Goal: Task Accomplishment & Management: Manage account settings

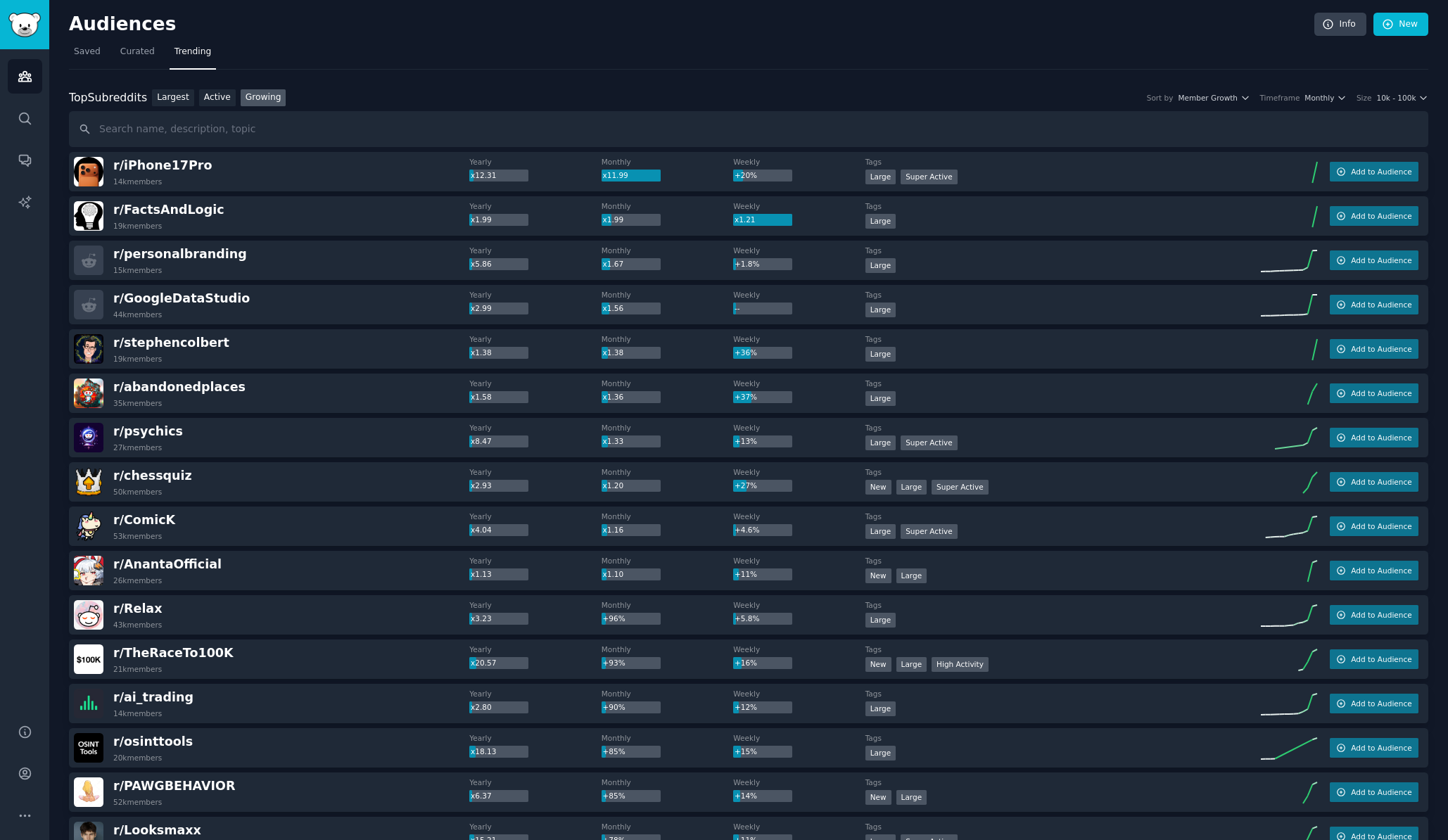
scroll to position [70, 0]
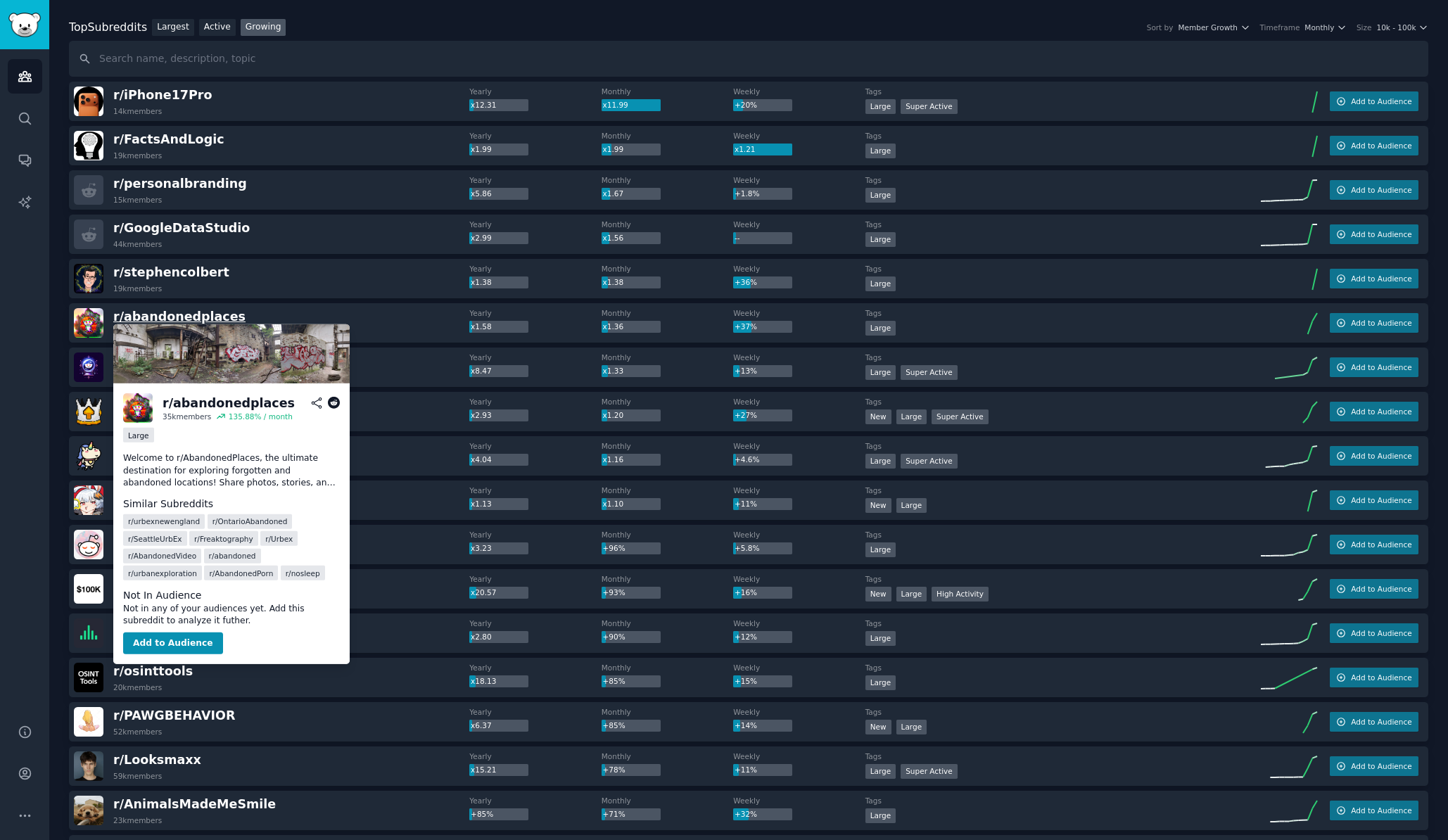
click at [196, 311] on span "r/ abandonedplaces" at bounding box center [179, 316] width 133 height 14
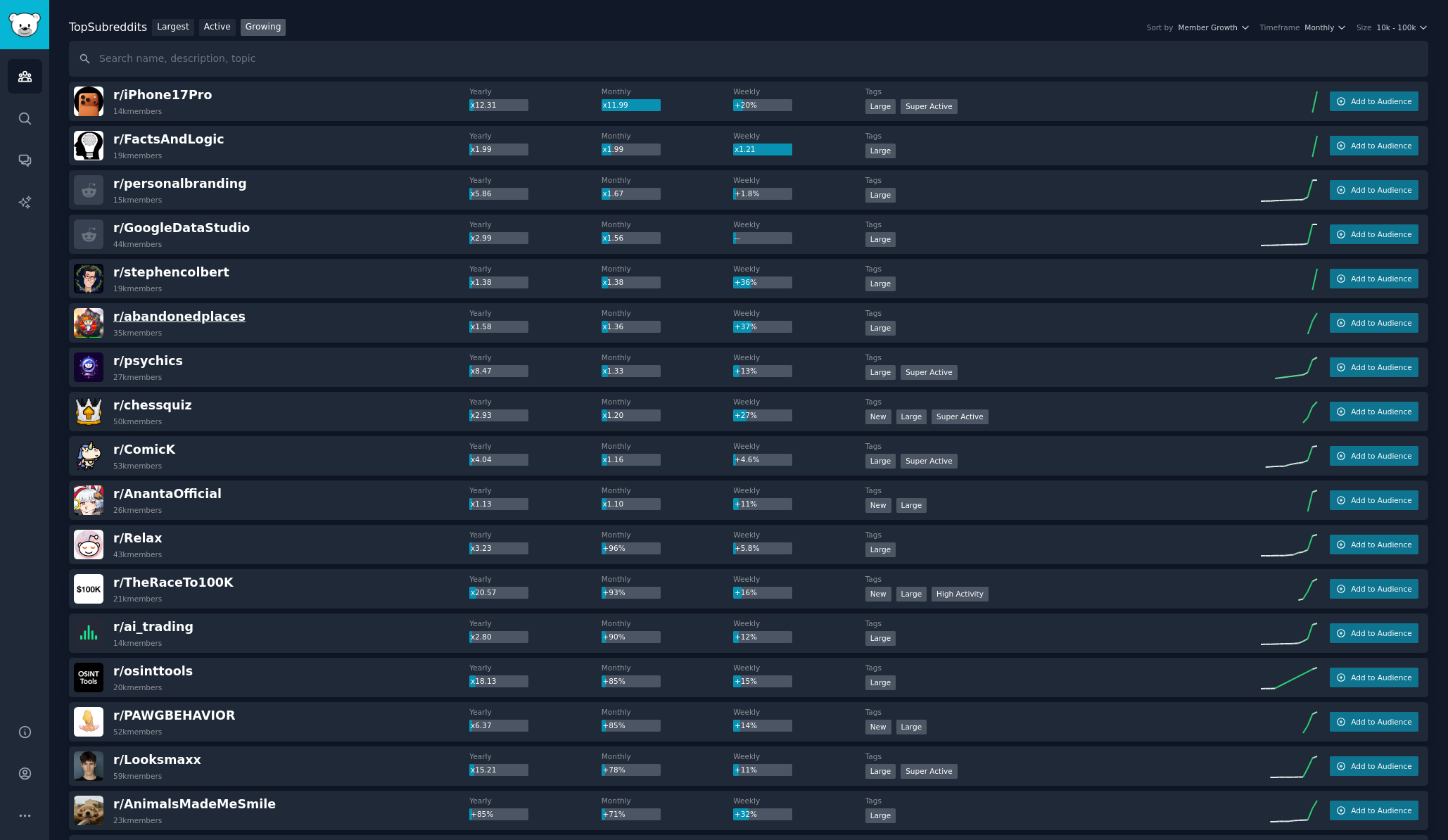
click at [196, 319] on span "r/ abandonedplaces" at bounding box center [179, 316] width 133 height 14
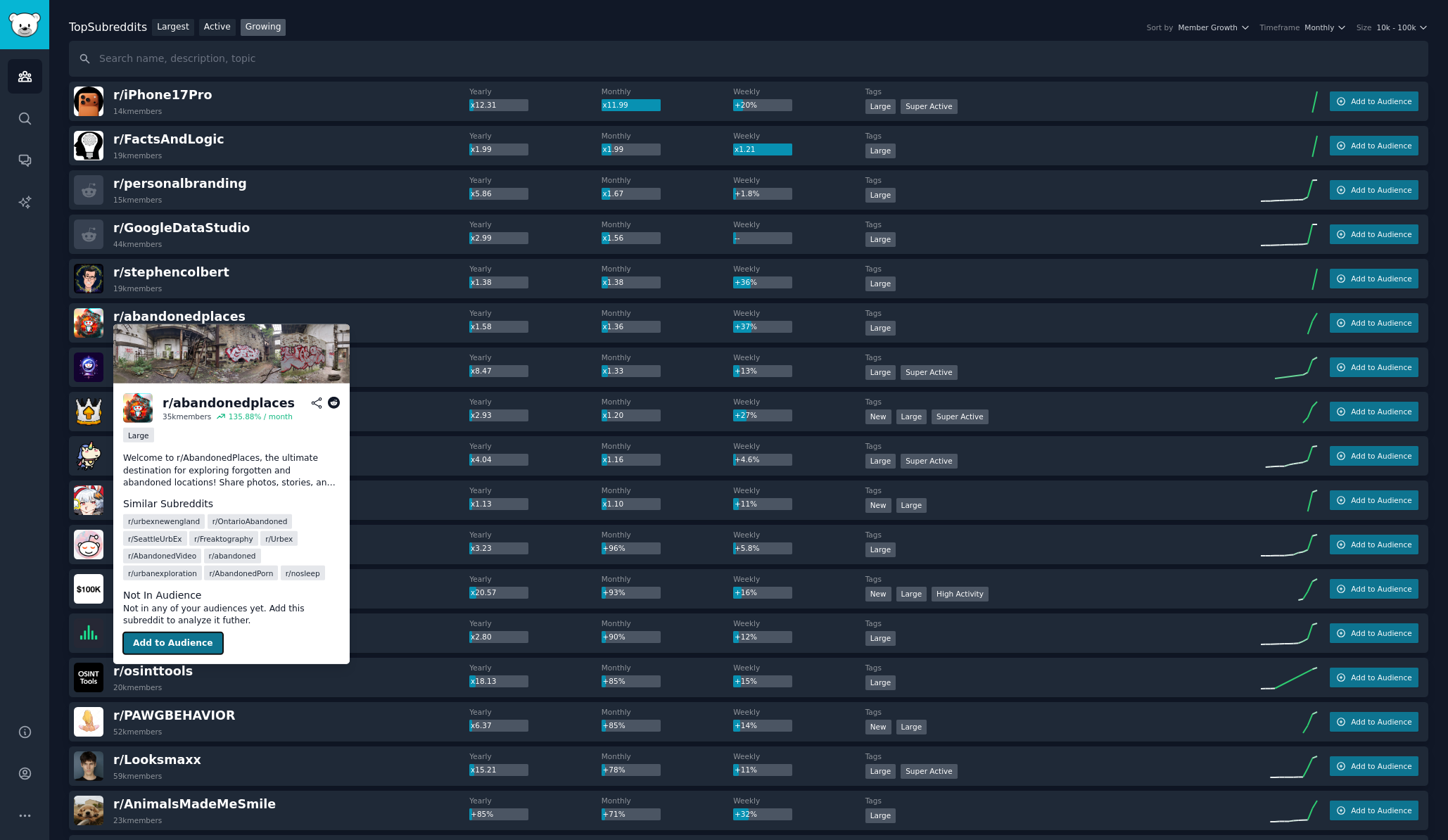
click at [172, 643] on button "Add to Audience" at bounding box center [173, 643] width 100 height 23
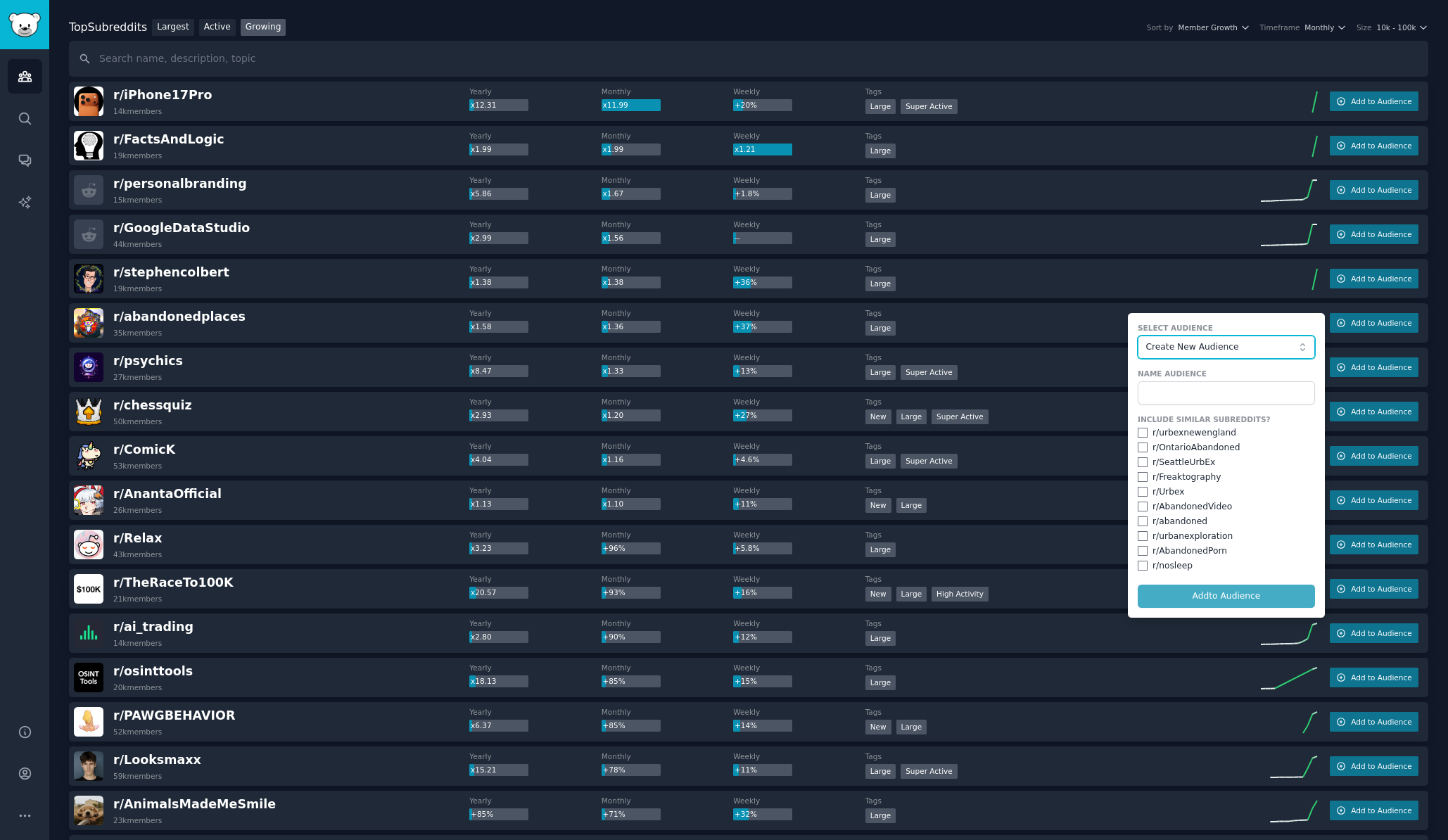
click at [1192, 342] on span "Create New Audience" at bounding box center [1223, 348] width 154 height 13
click at [1184, 323] on label "Select Audience" at bounding box center [1226, 327] width 177 height 10
click at [1161, 392] on input "text" at bounding box center [1226, 394] width 177 height 24
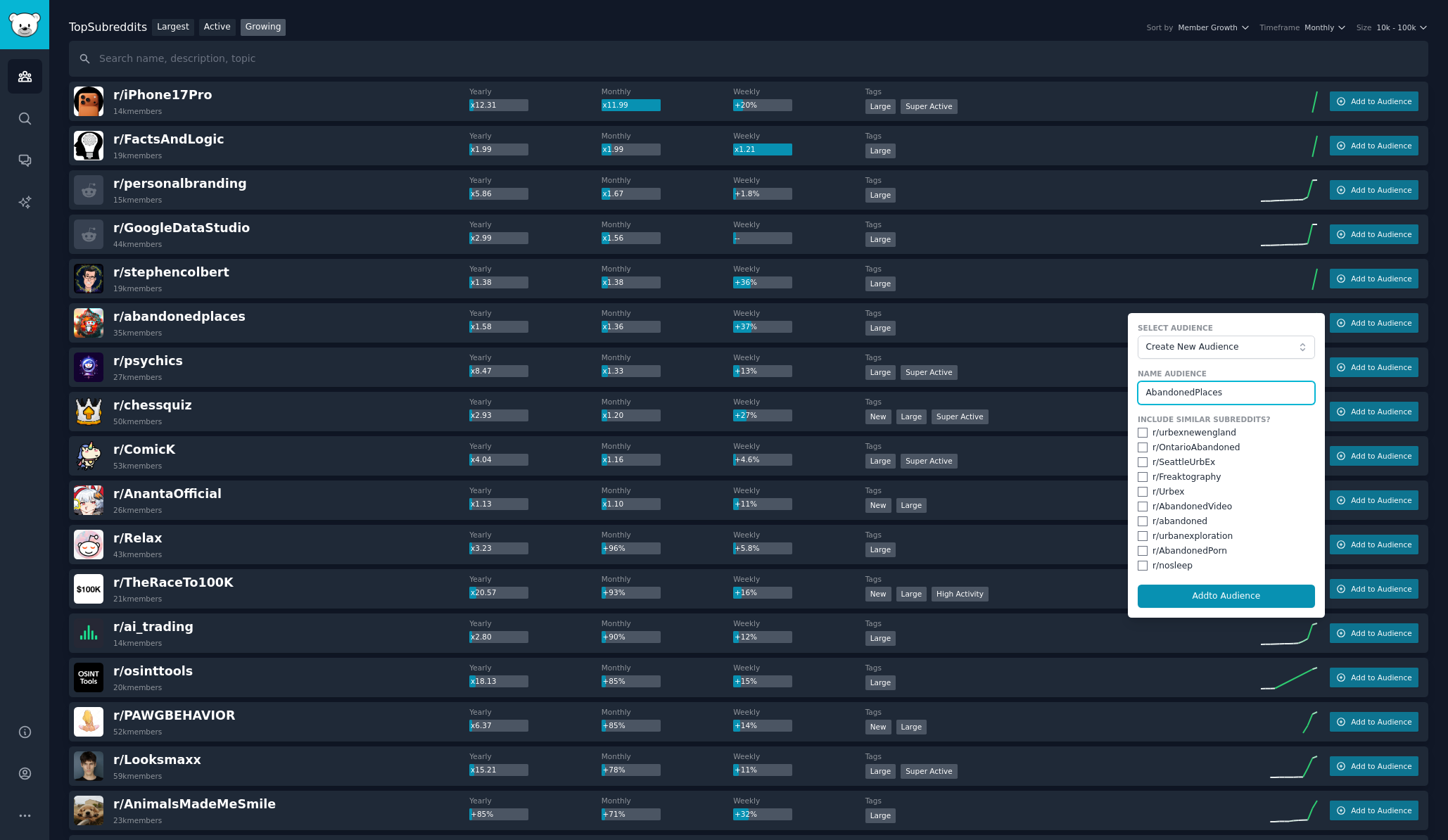
type input "AbandonedPlaces"
click at [1139, 430] on input "checkbox" at bounding box center [1142, 432] width 10 height 10
checkbox input "true"
click at [1139, 444] on input "checkbox" at bounding box center [1142, 446] width 10 height 10
checkbox input "true"
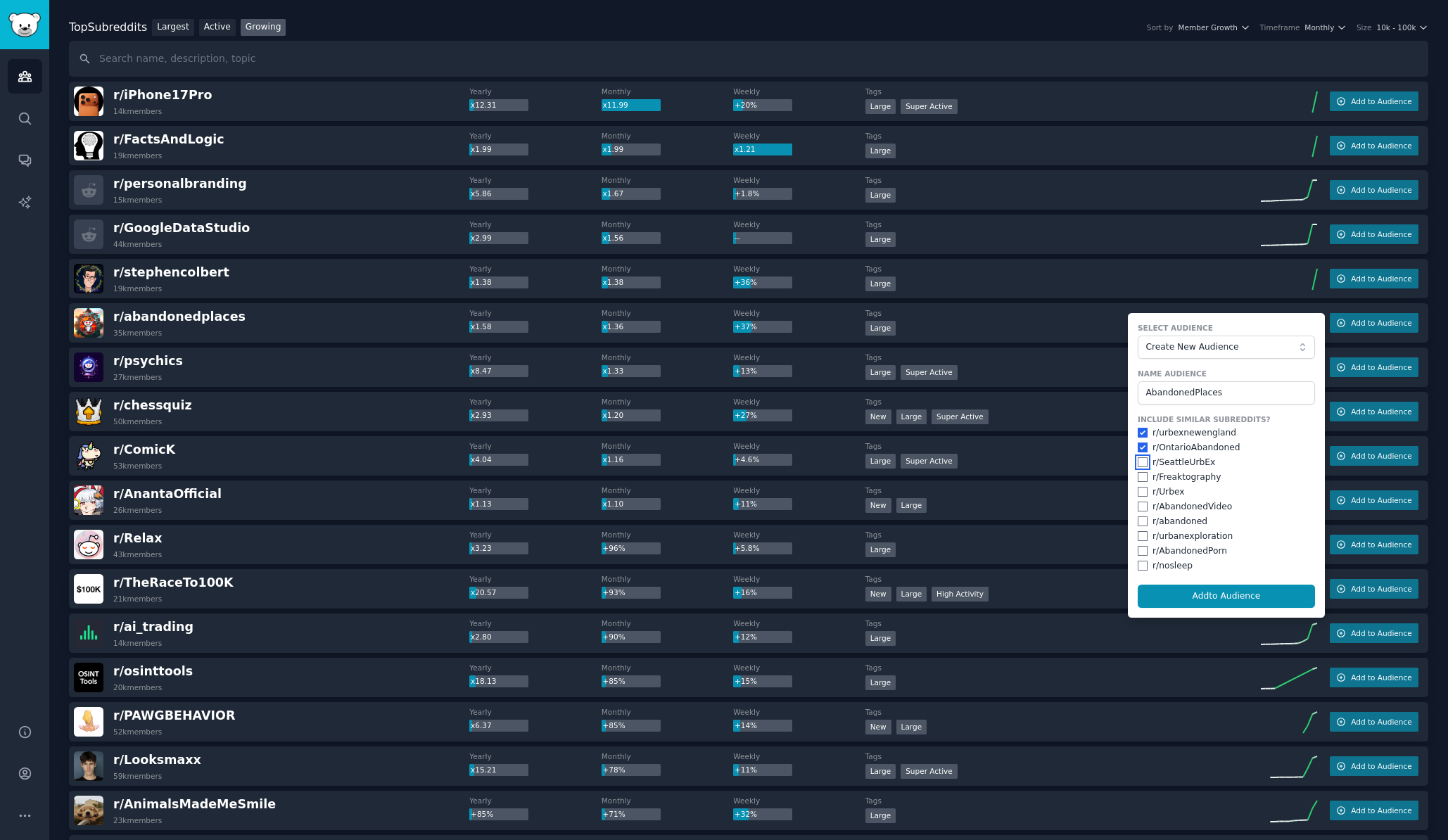
click at [1138, 461] on input "checkbox" at bounding box center [1142, 461] width 10 height 10
checkbox input "true"
click at [1138, 477] on input "checkbox" at bounding box center [1142, 476] width 10 height 10
checkbox input "true"
click at [1139, 459] on input "checkbox" at bounding box center [1142, 461] width 10 height 10
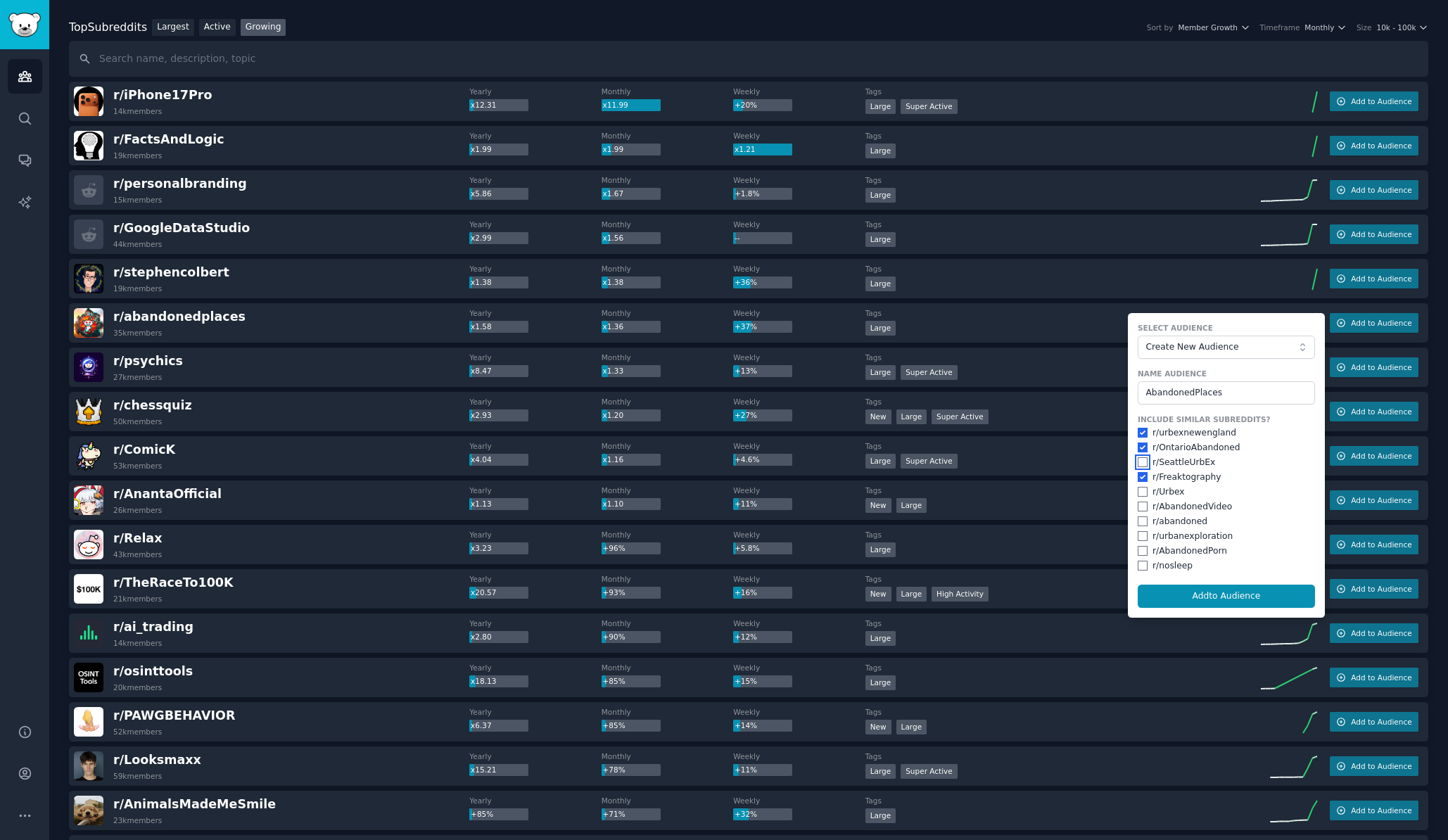
checkbox input "false"
click at [1141, 445] on input "checkbox" at bounding box center [1142, 446] width 10 height 10
checkbox input "false"
click at [1141, 427] on input "checkbox" at bounding box center [1142, 432] width 10 height 10
checkbox input "false"
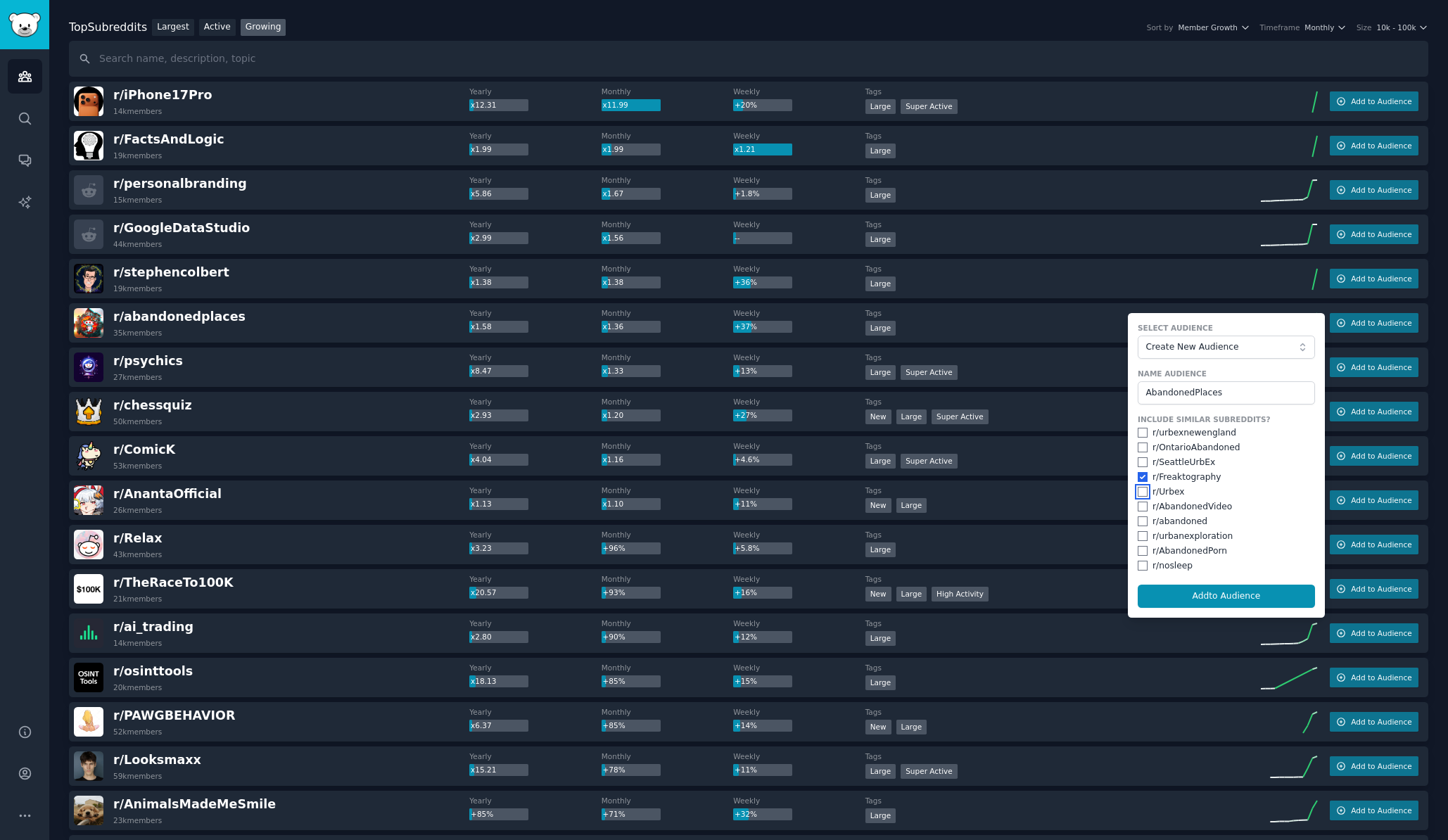
click at [1138, 491] on input "checkbox" at bounding box center [1142, 491] width 10 height 10
checkbox input "true"
click at [1139, 509] on input "checkbox" at bounding box center [1142, 505] width 10 height 10
checkbox input "true"
click at [1138, 524] on input "checkbox" at bounding box center [1142, 521] width 10 height 10
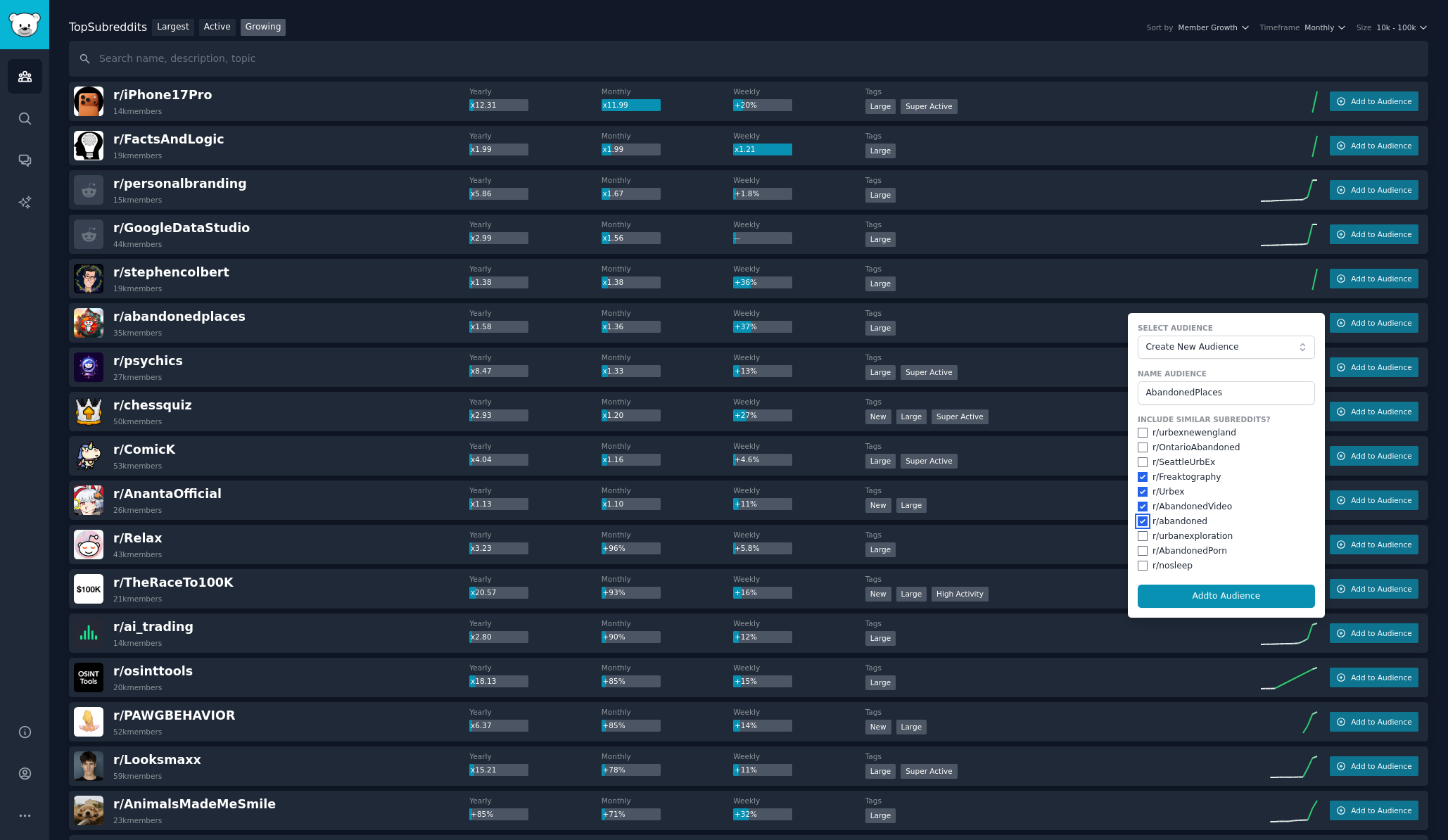
checkbox input "true"
click at [1138, 538] on input "checkbox" at bounding box center [1142, 536] width 10 height 10
checkbox input "true"
click at [1138, 548] on input "checkbox" at bounding box center [1142, 550] width 10 height 10
checkbox input "true"
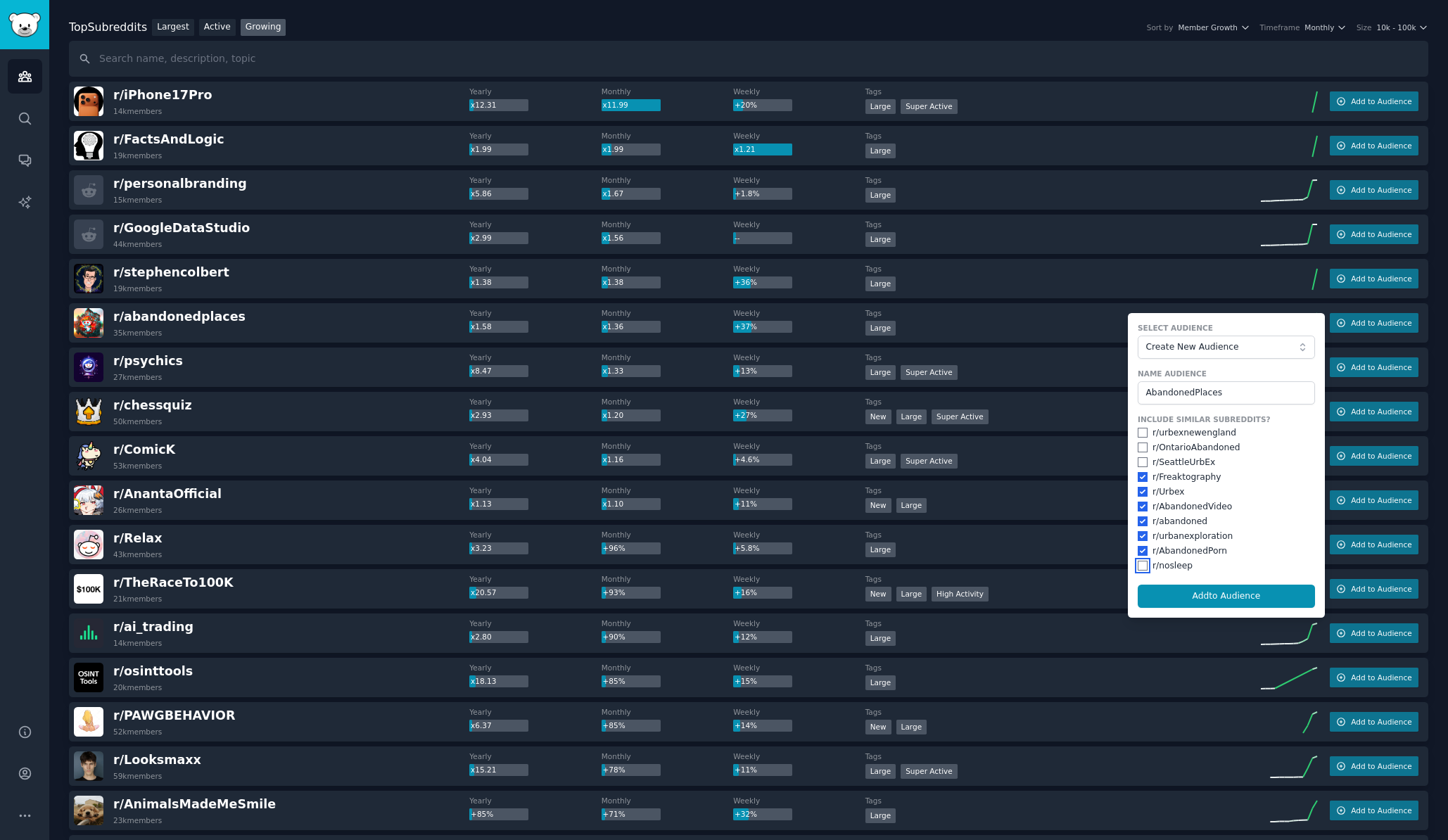
click at [1139, 564] on input "checkbox" at bounding box center [1142, 565] width 10 height 10
checkbox input "true"
click at [1237, 592] on button "Add to Audience" at bounding box center [1226, 596] width 177 height 24
checkbox input "false"
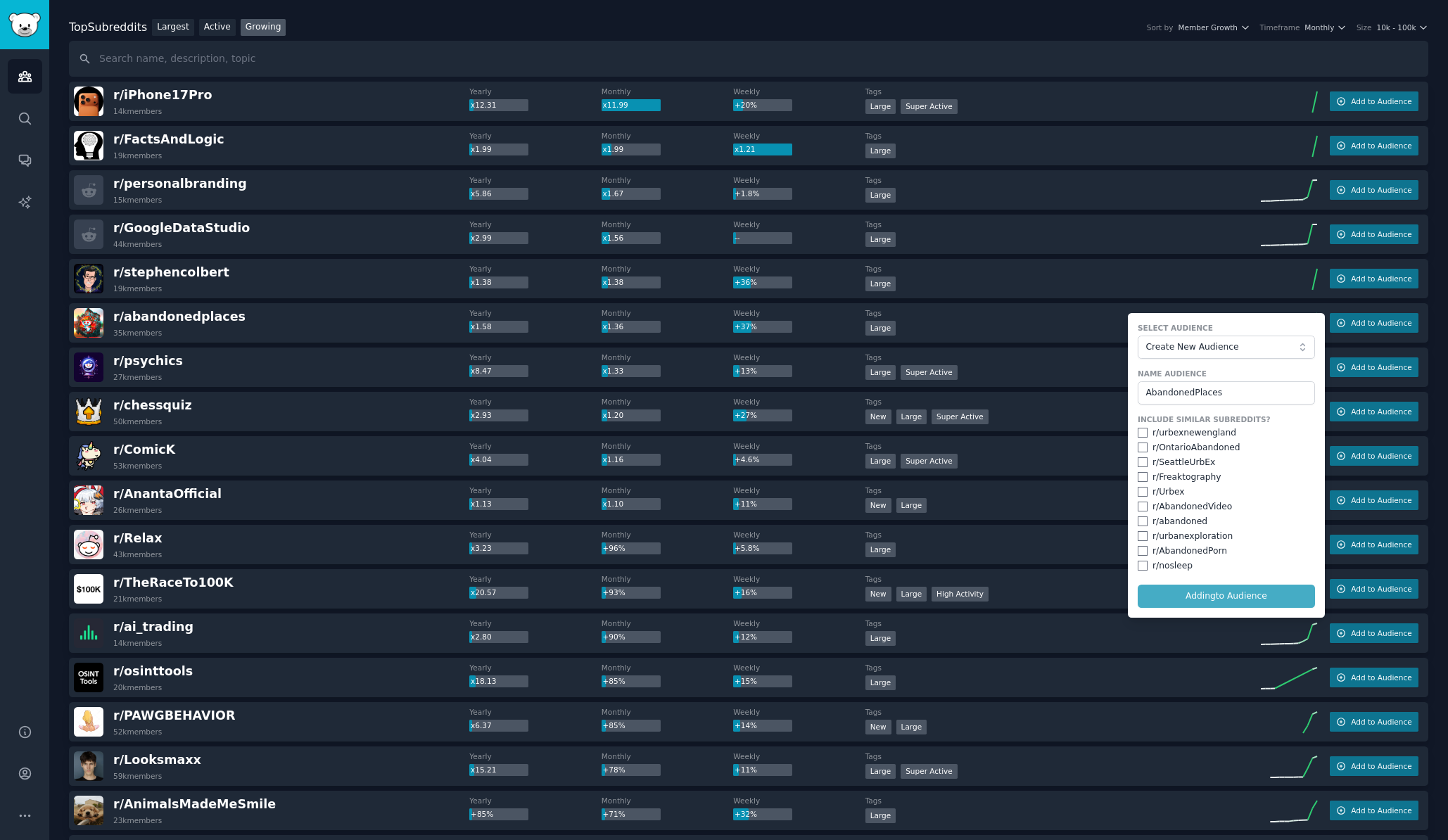
checkbox input "false"
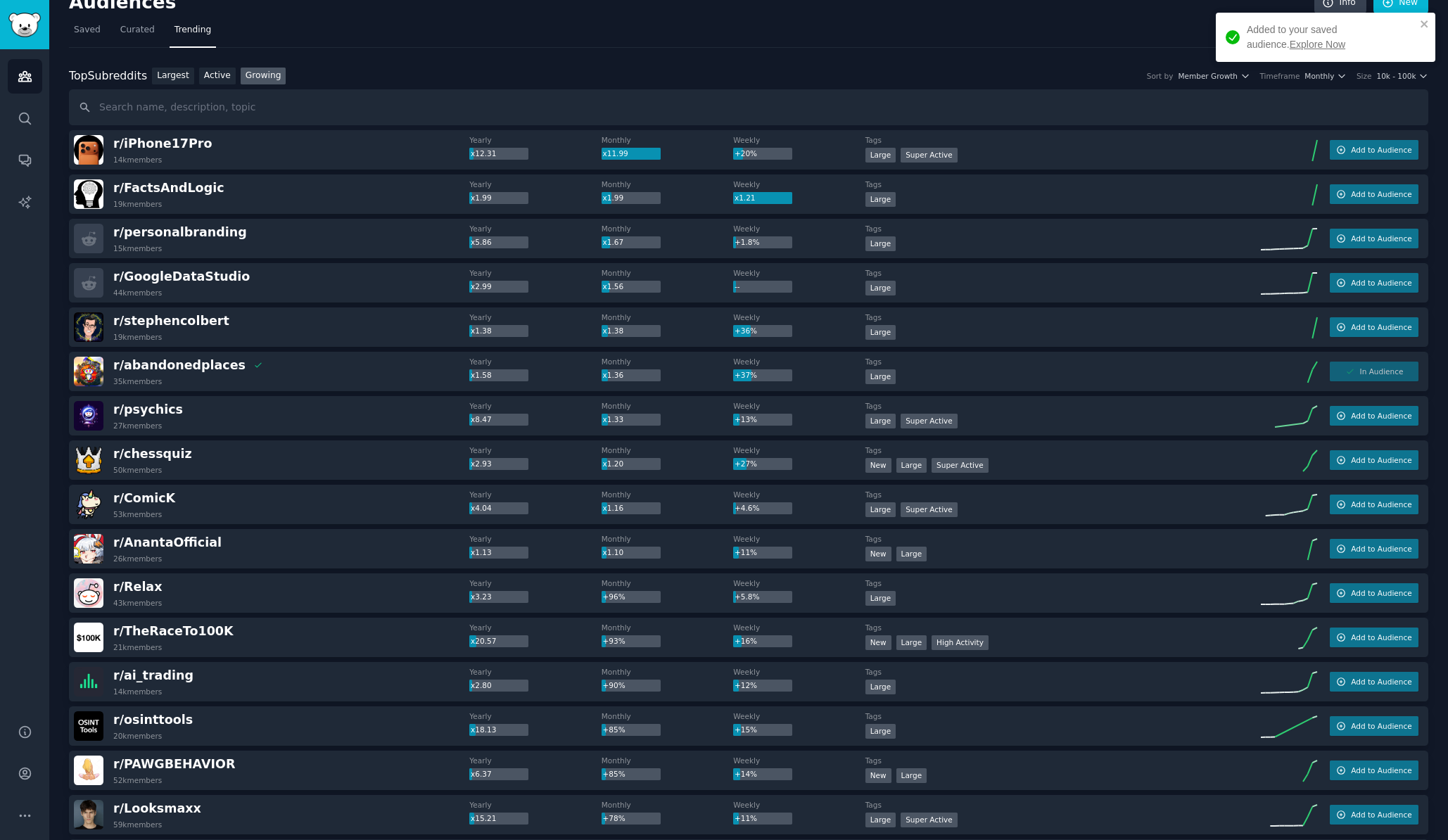
scroll to position [0, 0]
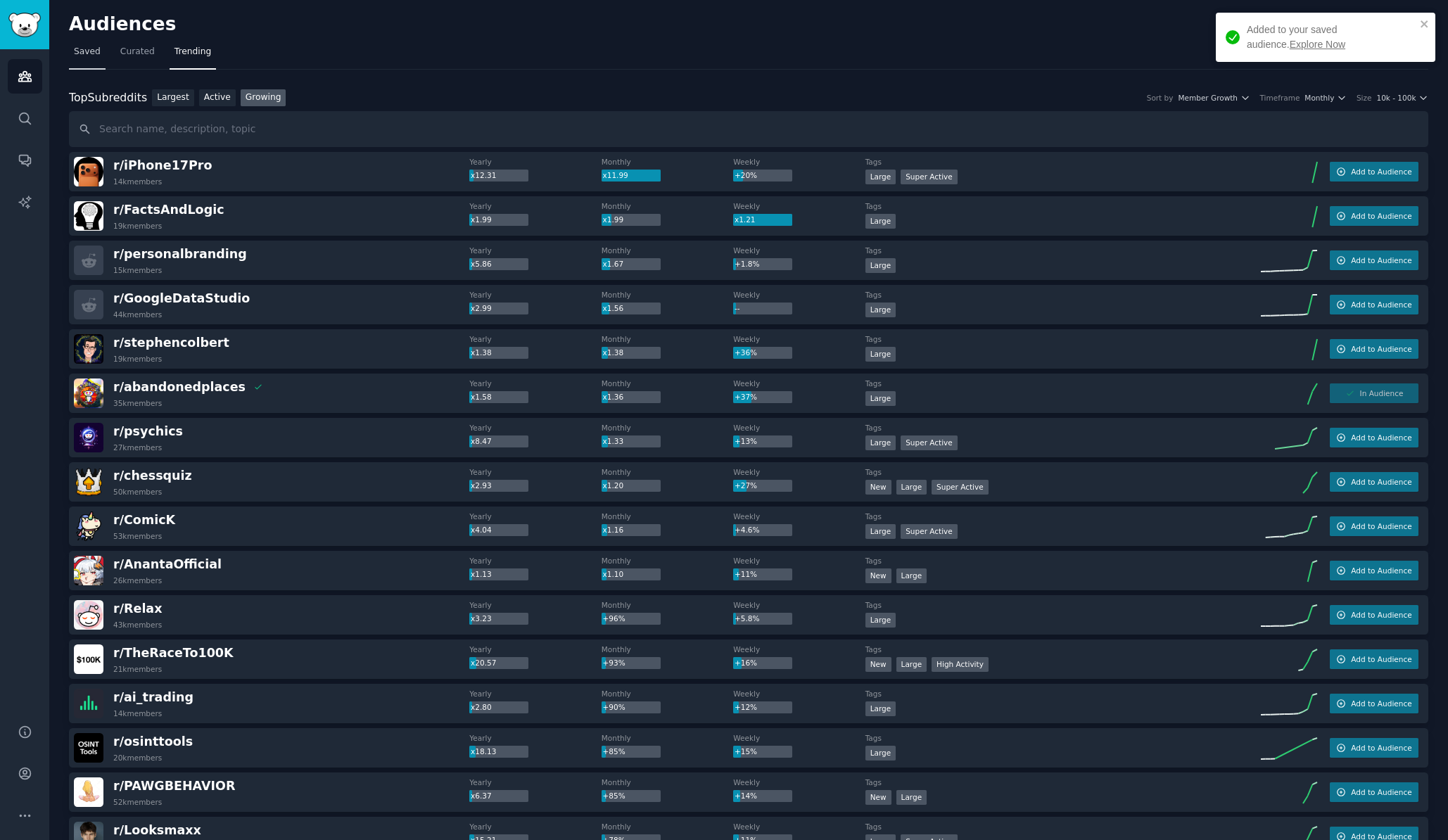
click at [88, 44] on link "Saved" at bounding box center [88, 55] width 36 height 29
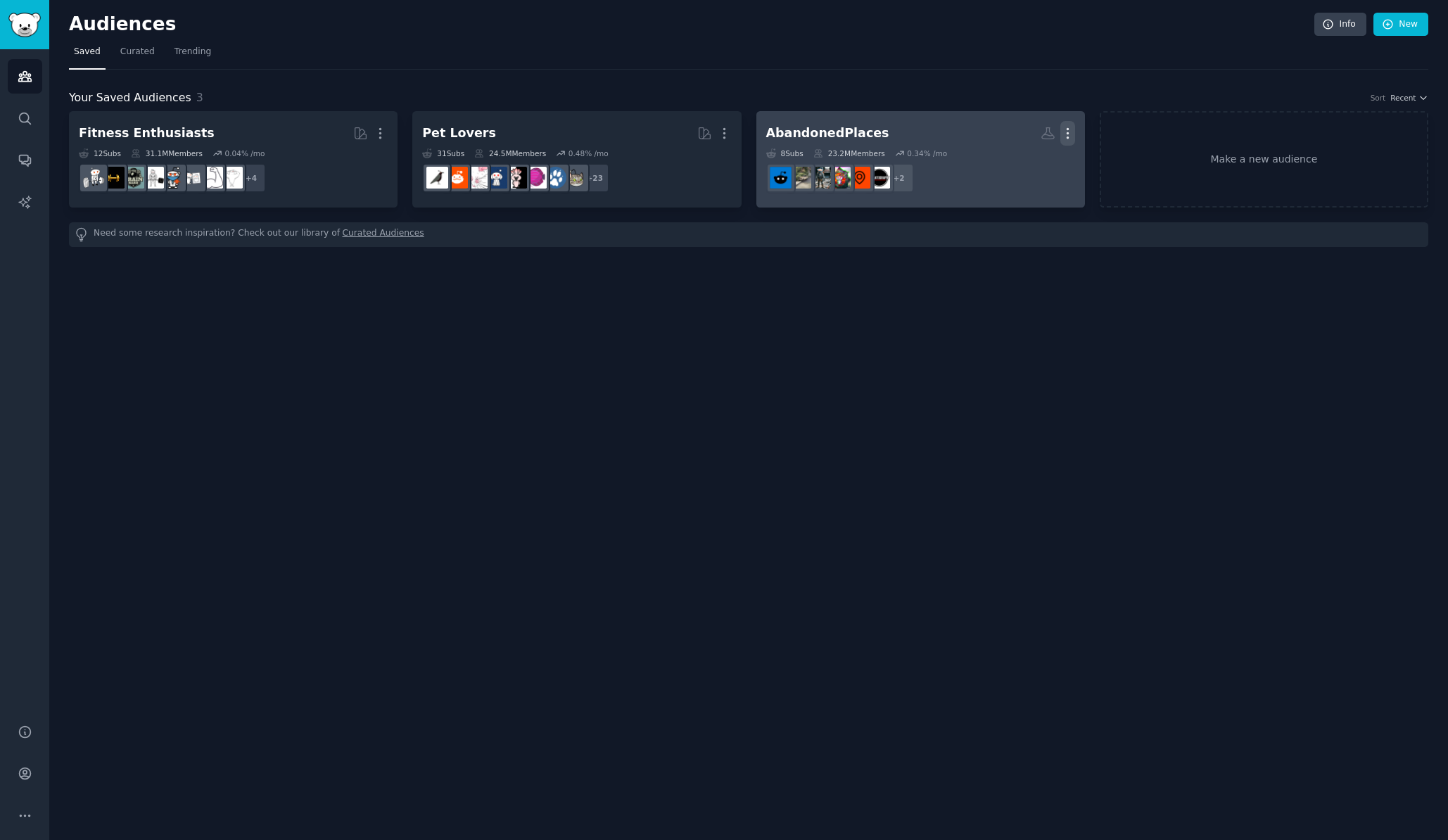
click at [1062, 128] on icon "button" at bounding box center [1067, 133] width 15 height 15
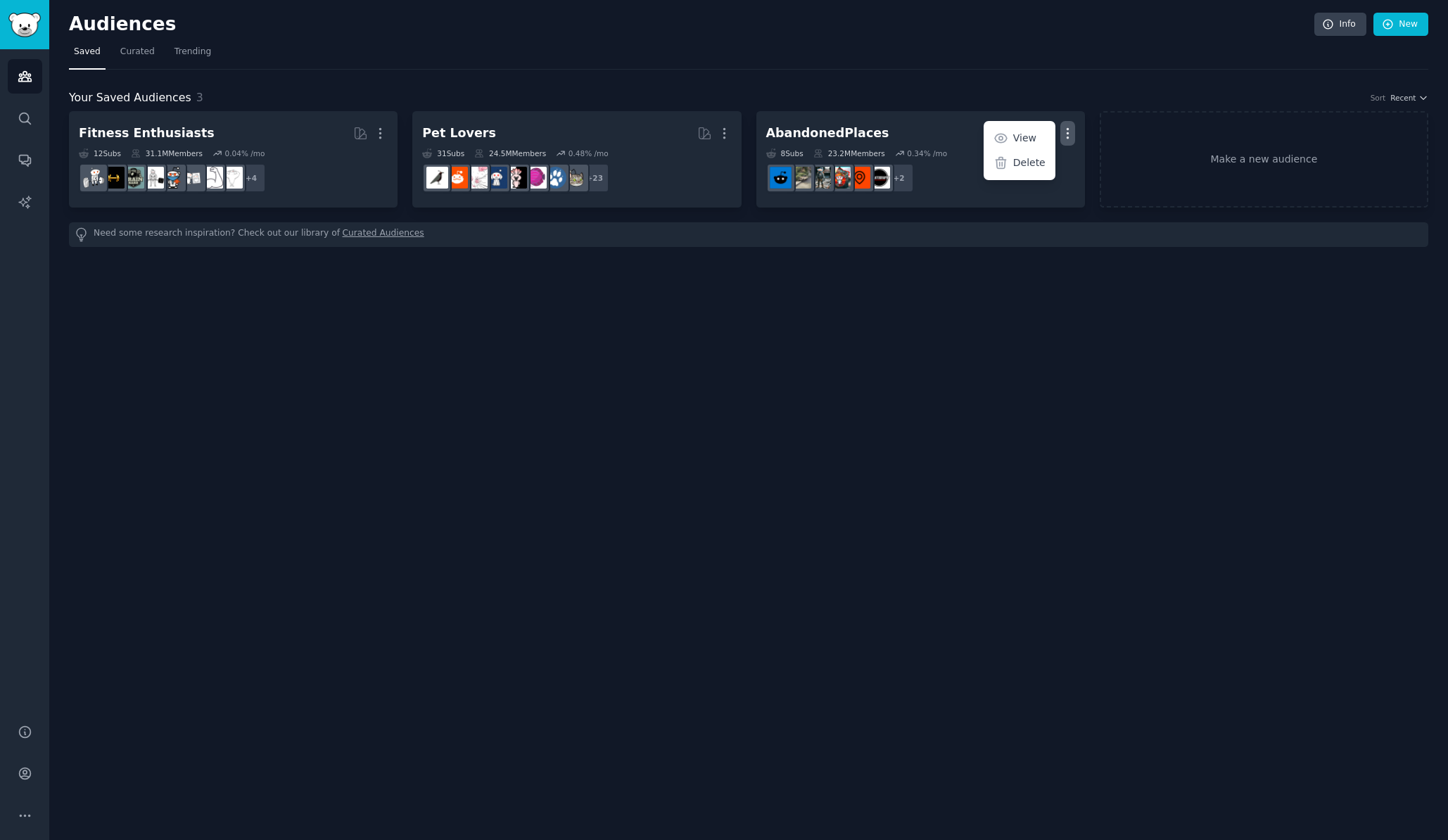
click at [1056, 73] on div "Your Saved Audiences 3 Sort Recent Fitness Enthusiasts More 12 Sub s 31.1M Memb…" at bounding box center [749, 158] width 1360 height 177
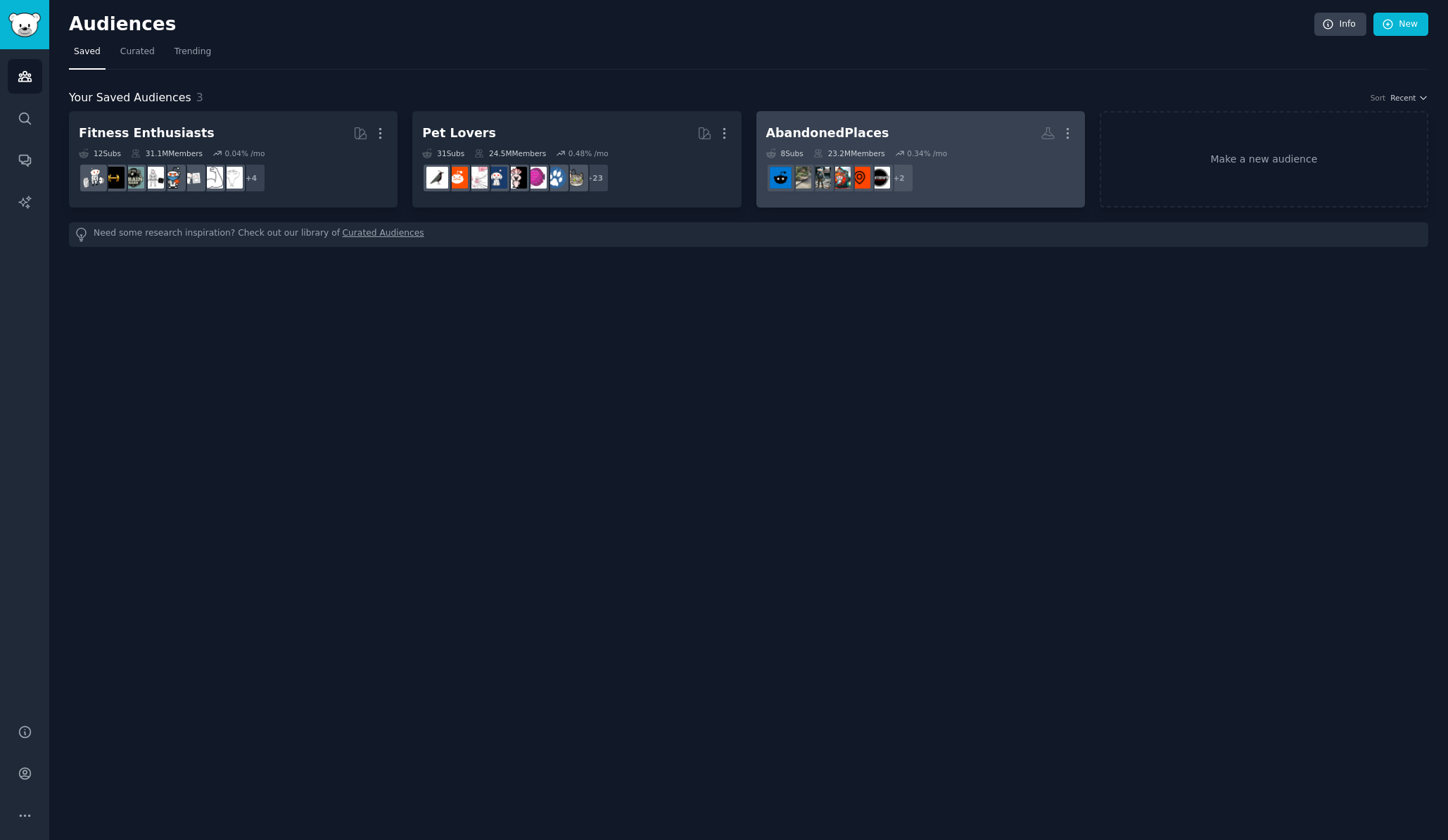
click at [830, 135] on div "AbandonedPlaces" at bounding box center [828, 133] width 123 height 17
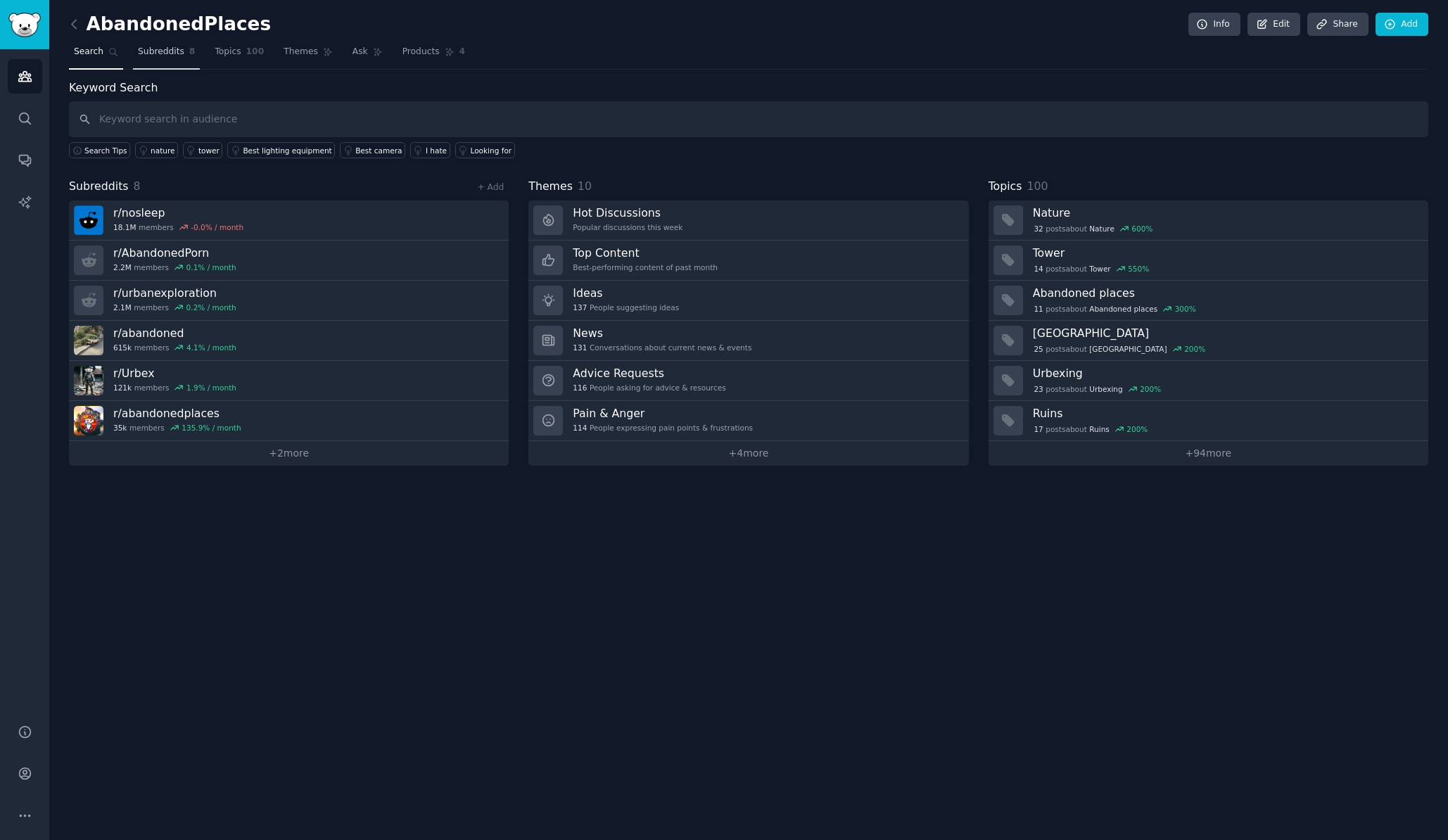
click at [162, 54] on span "Subreddits" at bounding box center [161, 52] width 47 height 13
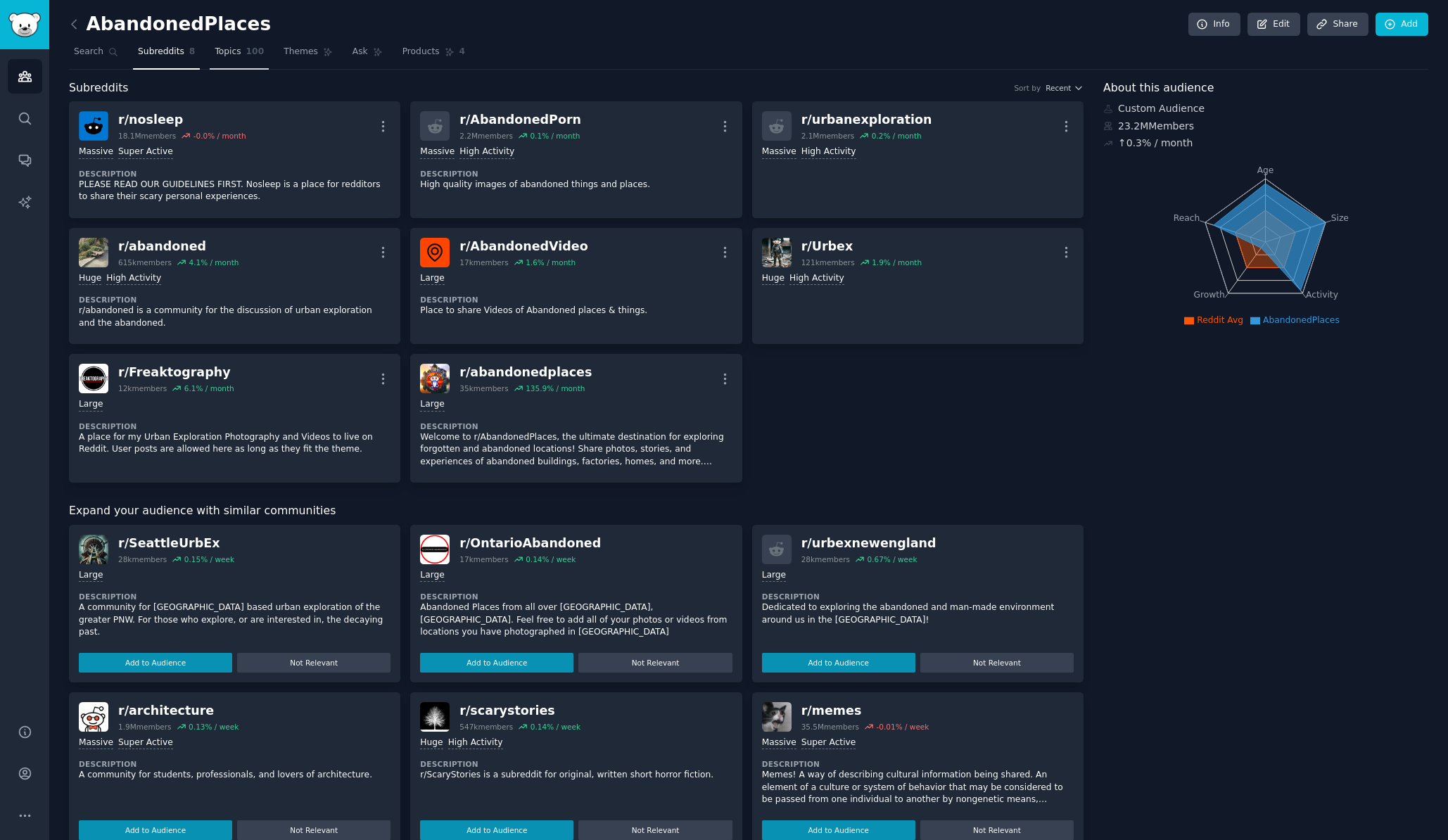
click at [246, 57] on span "100" at bounding box center [255, 52] width 18 height 13
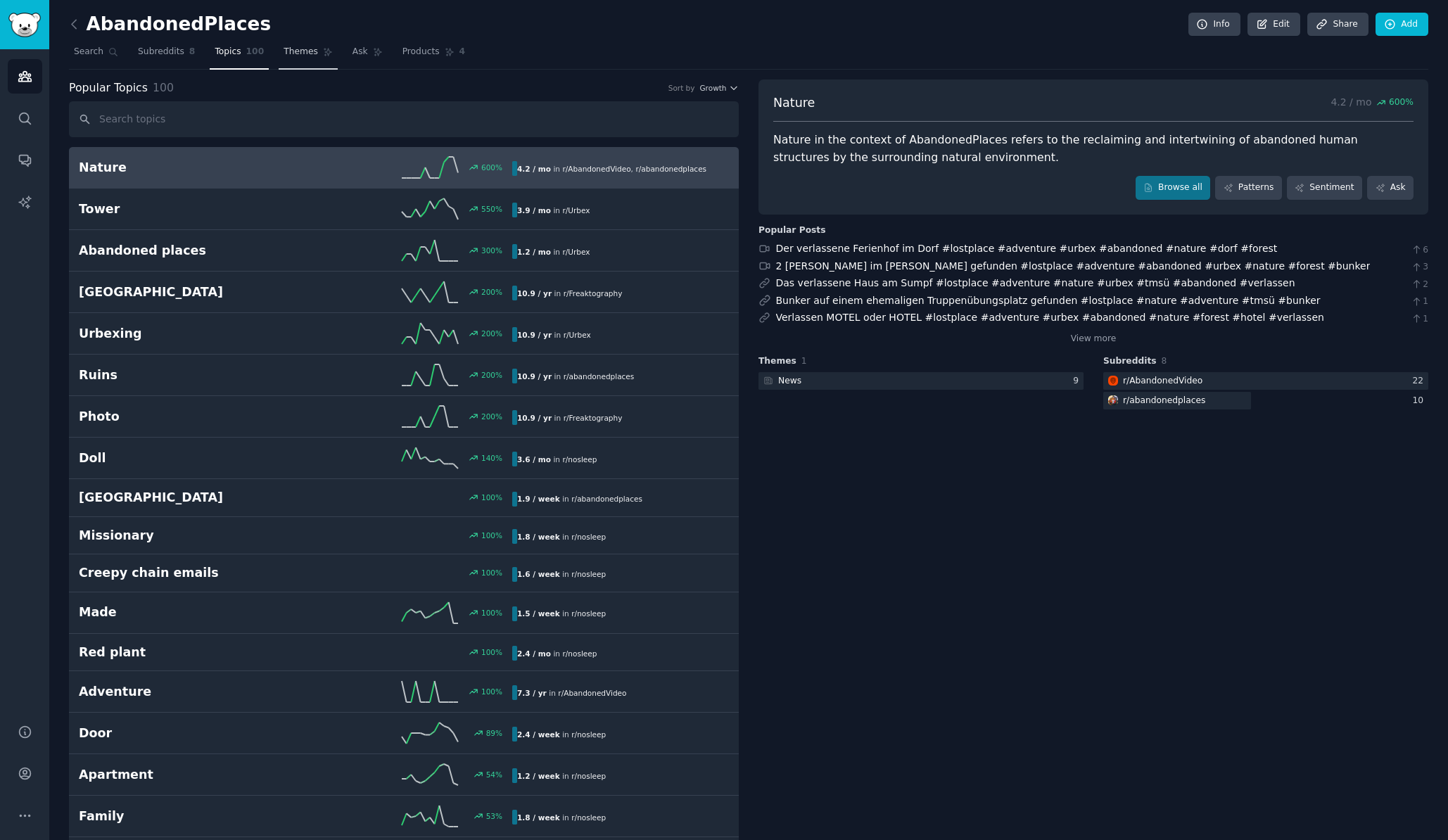
click at [284, 52] on span "Themes" at bounding box center [301, 52] width 35 height 13
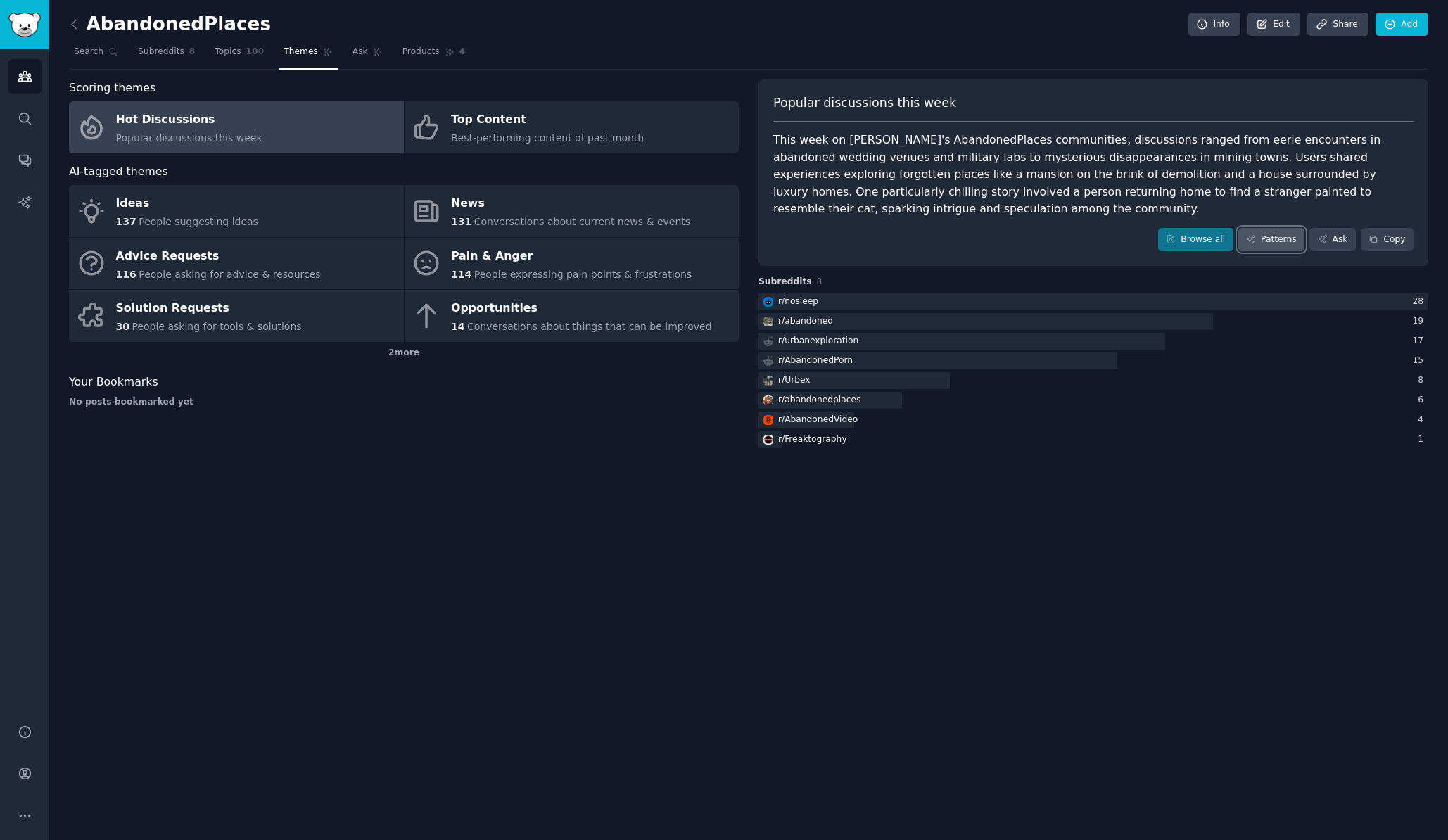
click at [1292, 228] on link "Patterns" at bounding box center [1271, 240] width 66 height 24
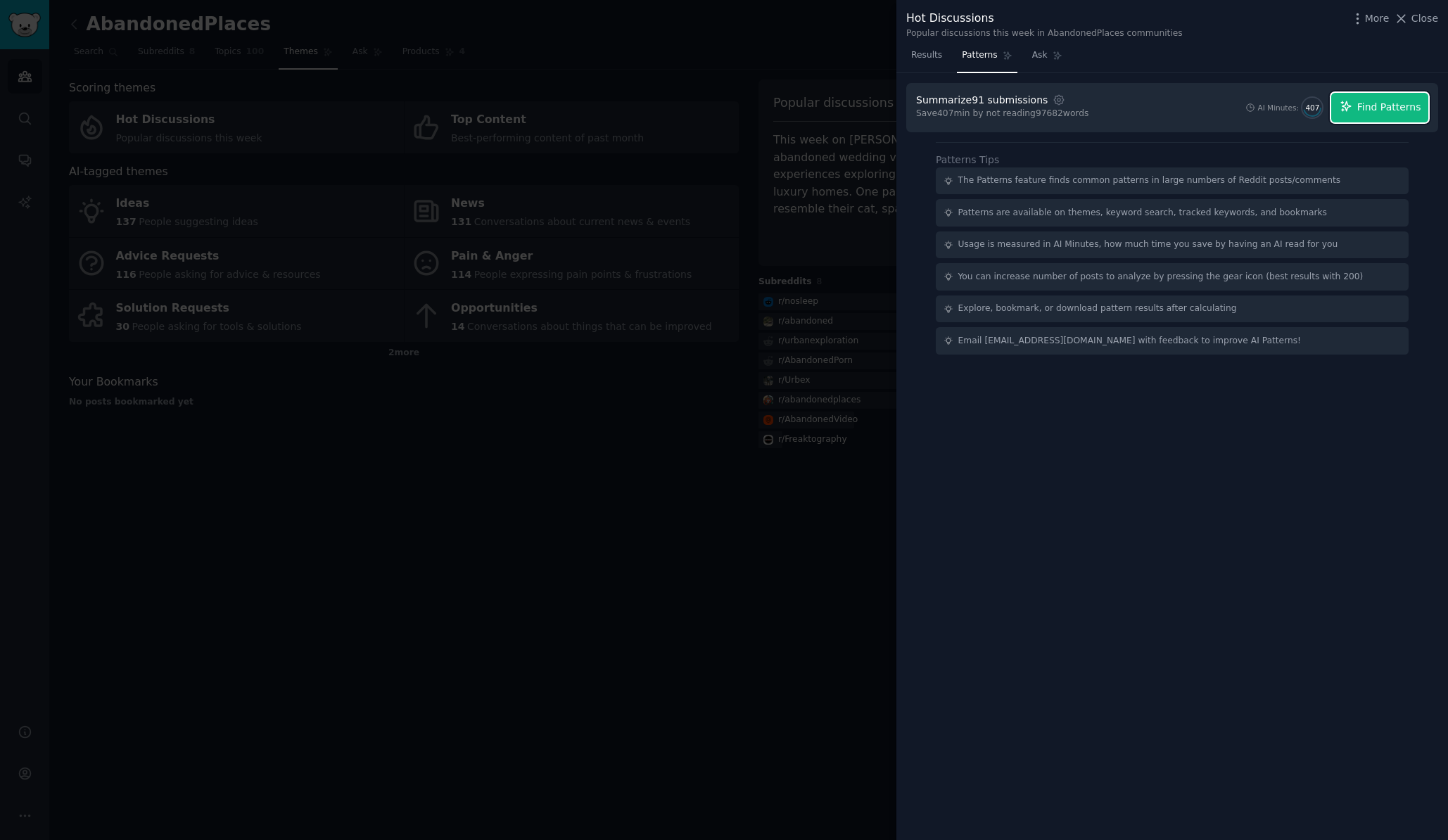
click at [1369, 103] on span "Find Patterns" at bounding box center [1389, 107] width 64 height 15
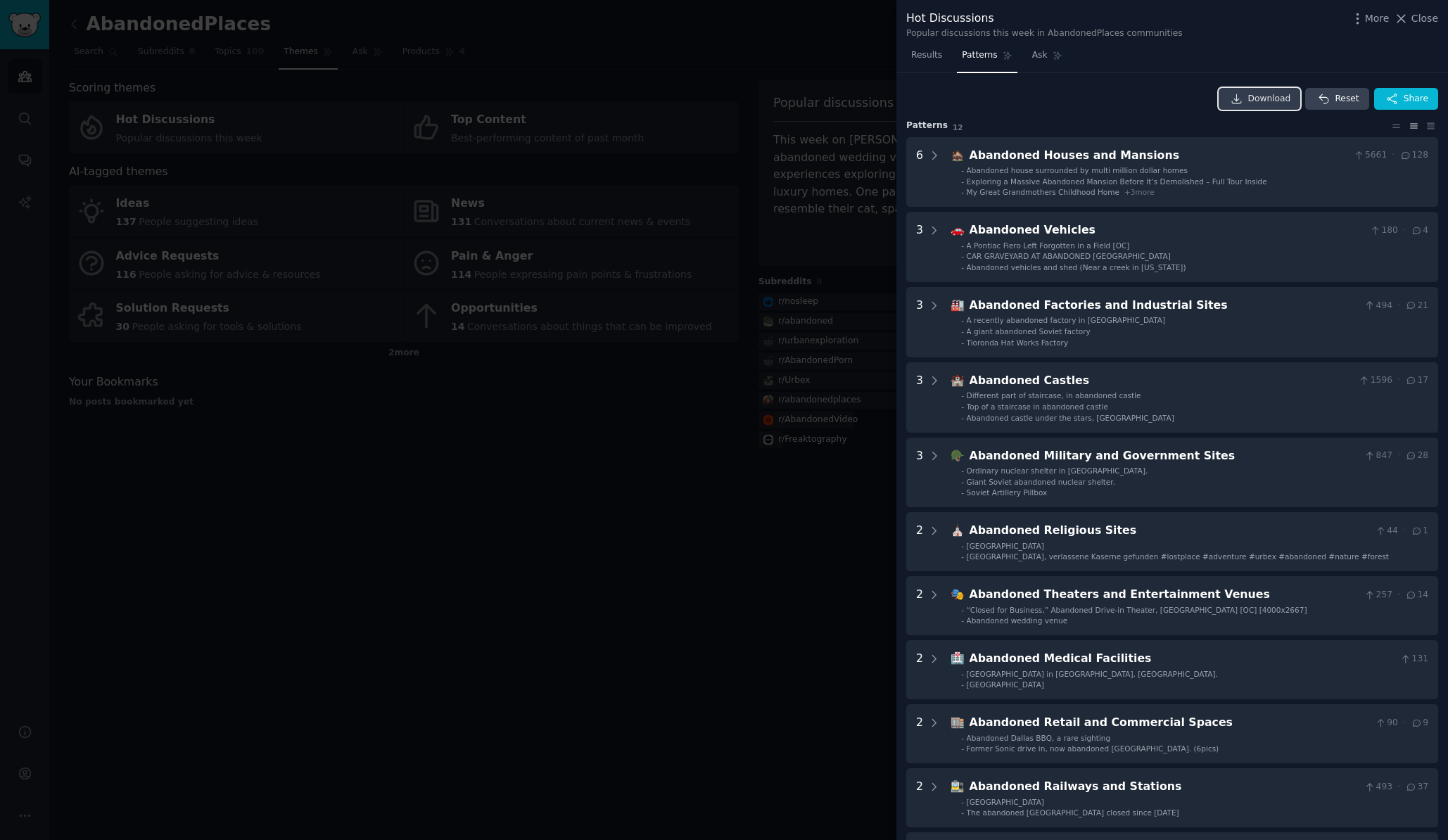
click at [1251, 98] on link "Download" at bounding box center [1259, 99] width 82 height 23
click at [769, 37] on div at bounding box center [724, 420] width 1448 height 840
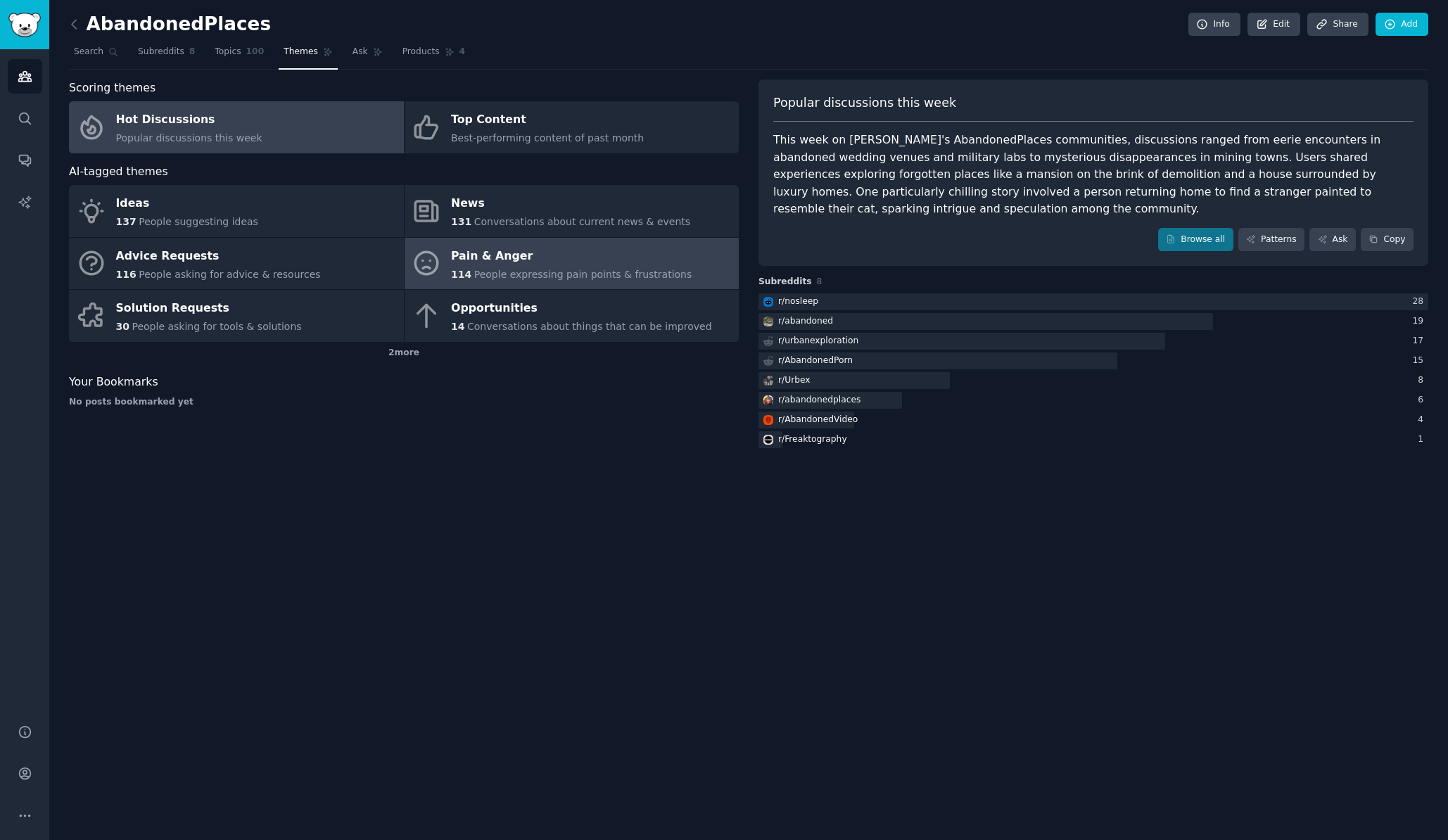
click at [520, 257] on div "Pain & Anger" at bounding box center [571, 256] width 240 height 23
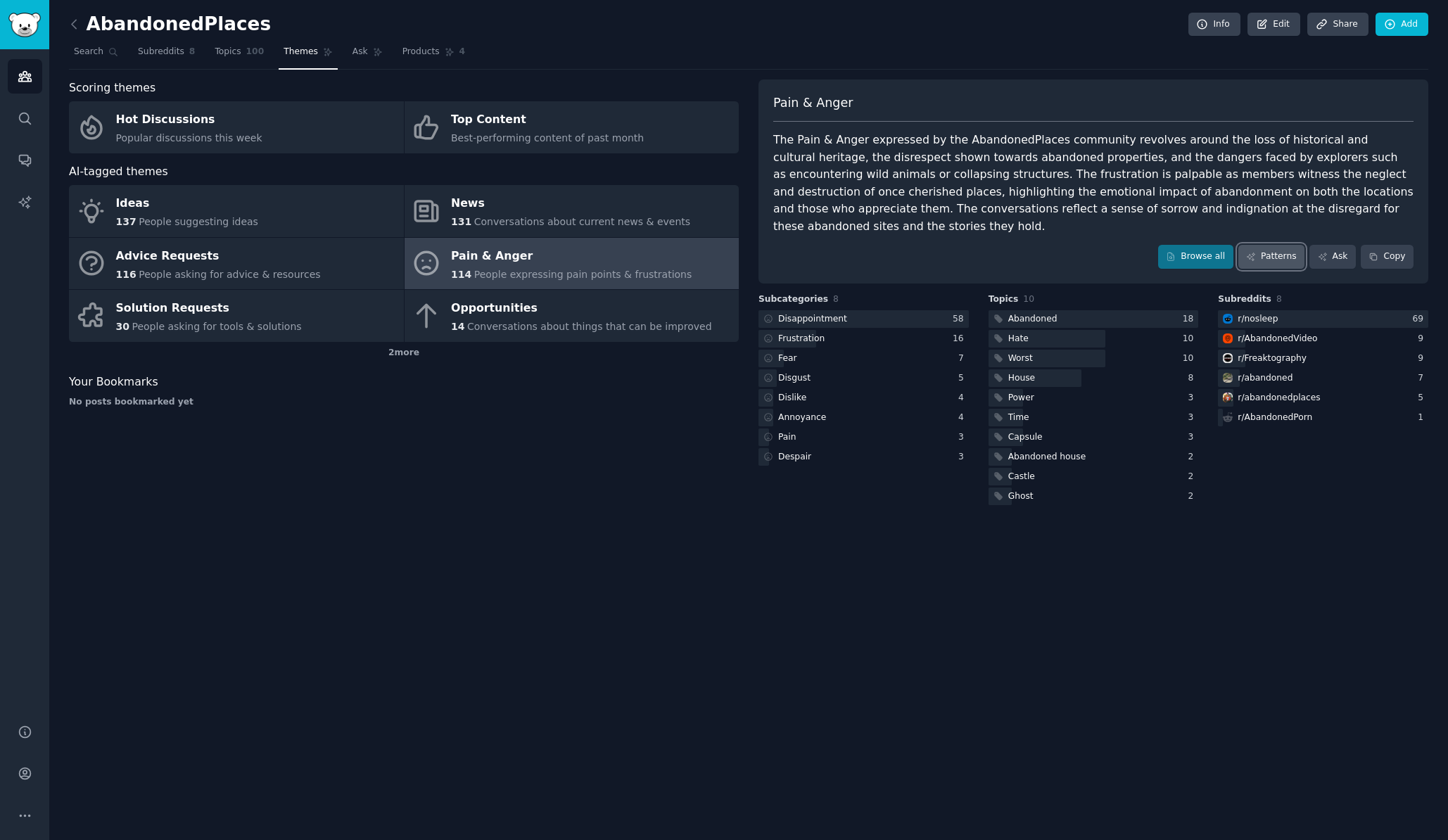
click at [1286, 244] on link "Patterns" at bounding box center [1271, 257] width 66 height 24
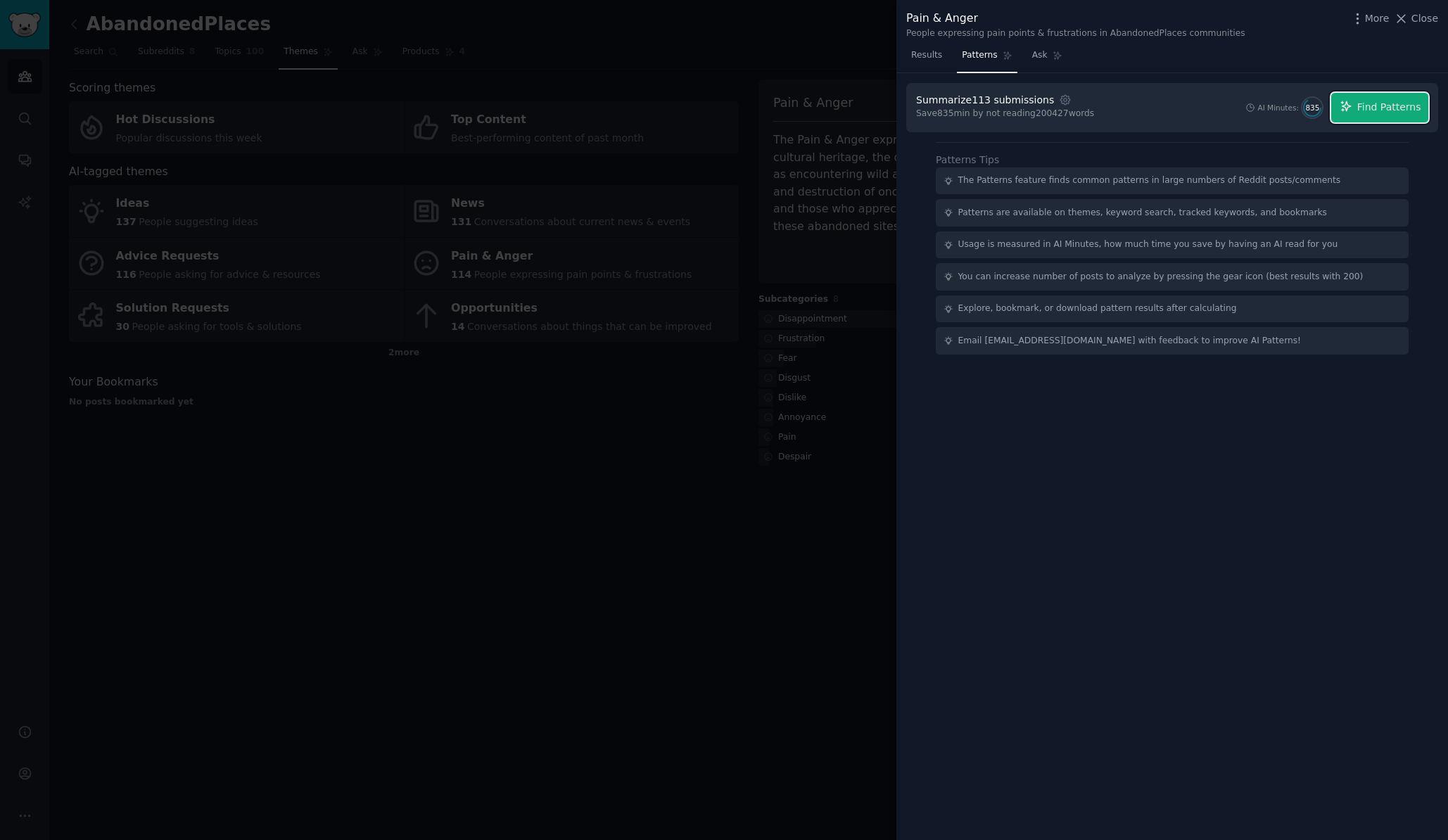
click at [1399, 107] on span "Find Patterns" at bounding box center [1389, 107] width 64 height 15
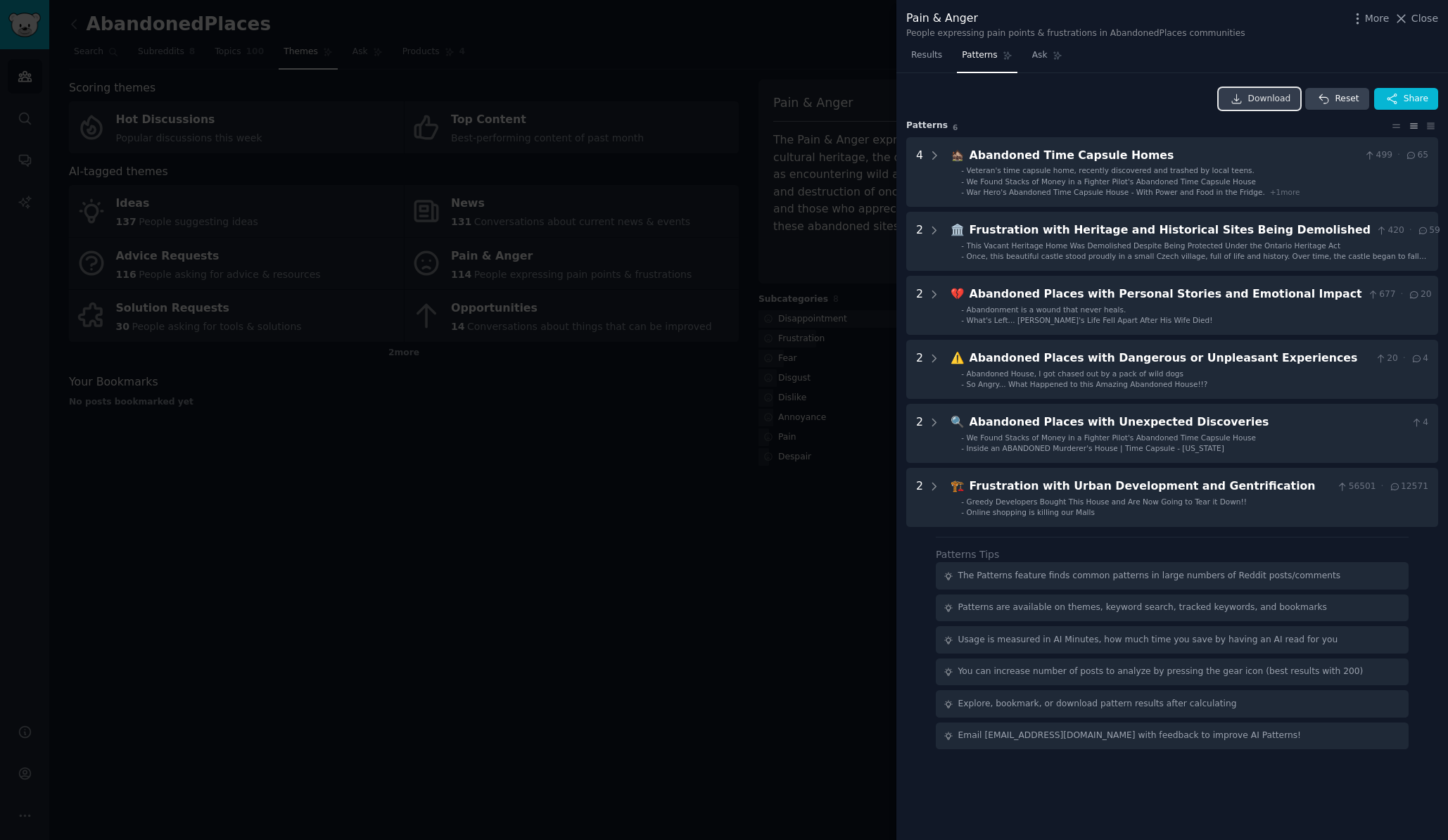
click at [1272, 98] on span "Download" at bounding box center [1269, 99] width 42 height 13
click at [684, 576] on div at bounding box center [724, 420] width 1448 height 840
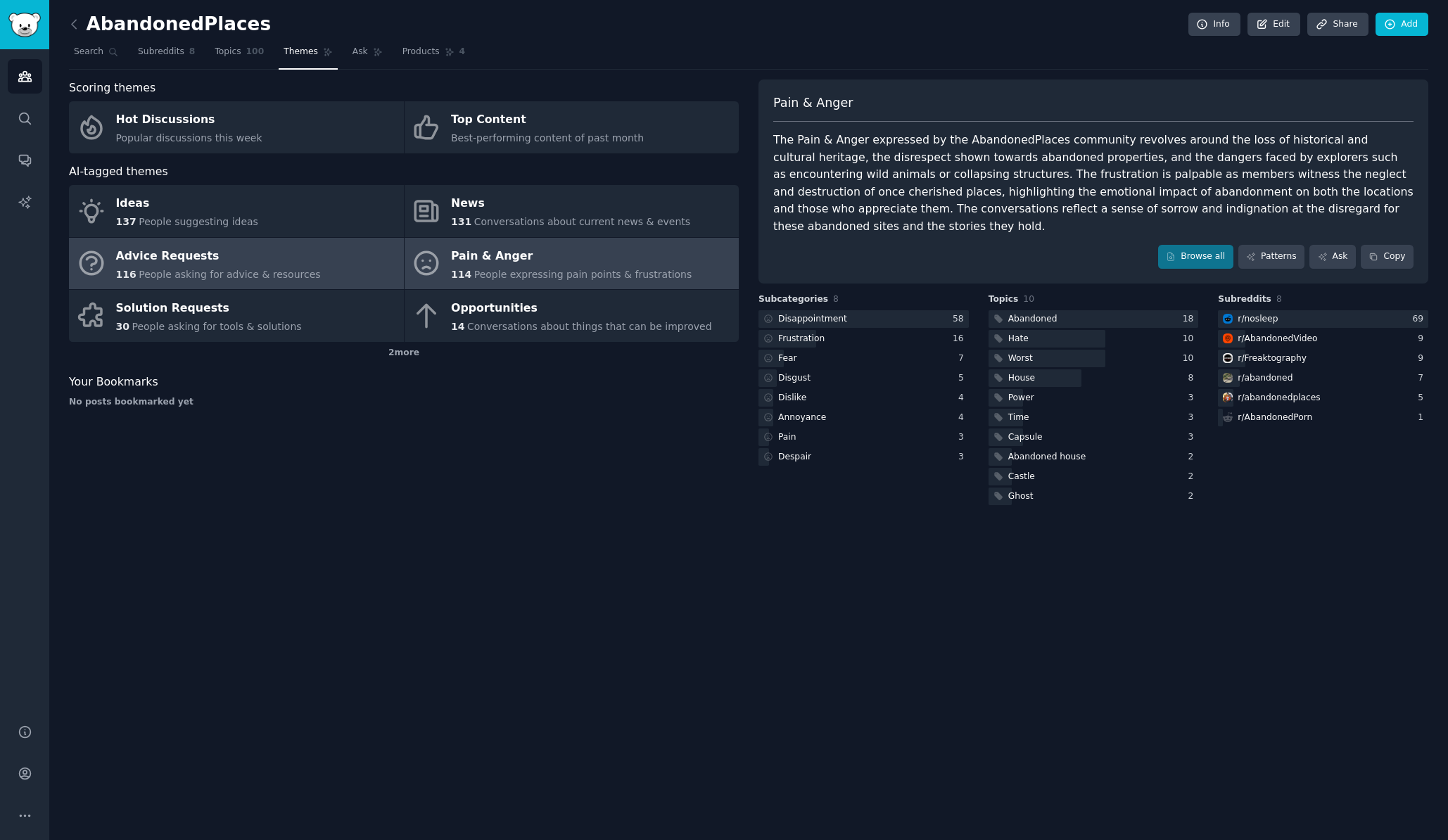
click at [237, 265] on div "Advice Requests" at bounding box center [219, 256] width 205 height 23
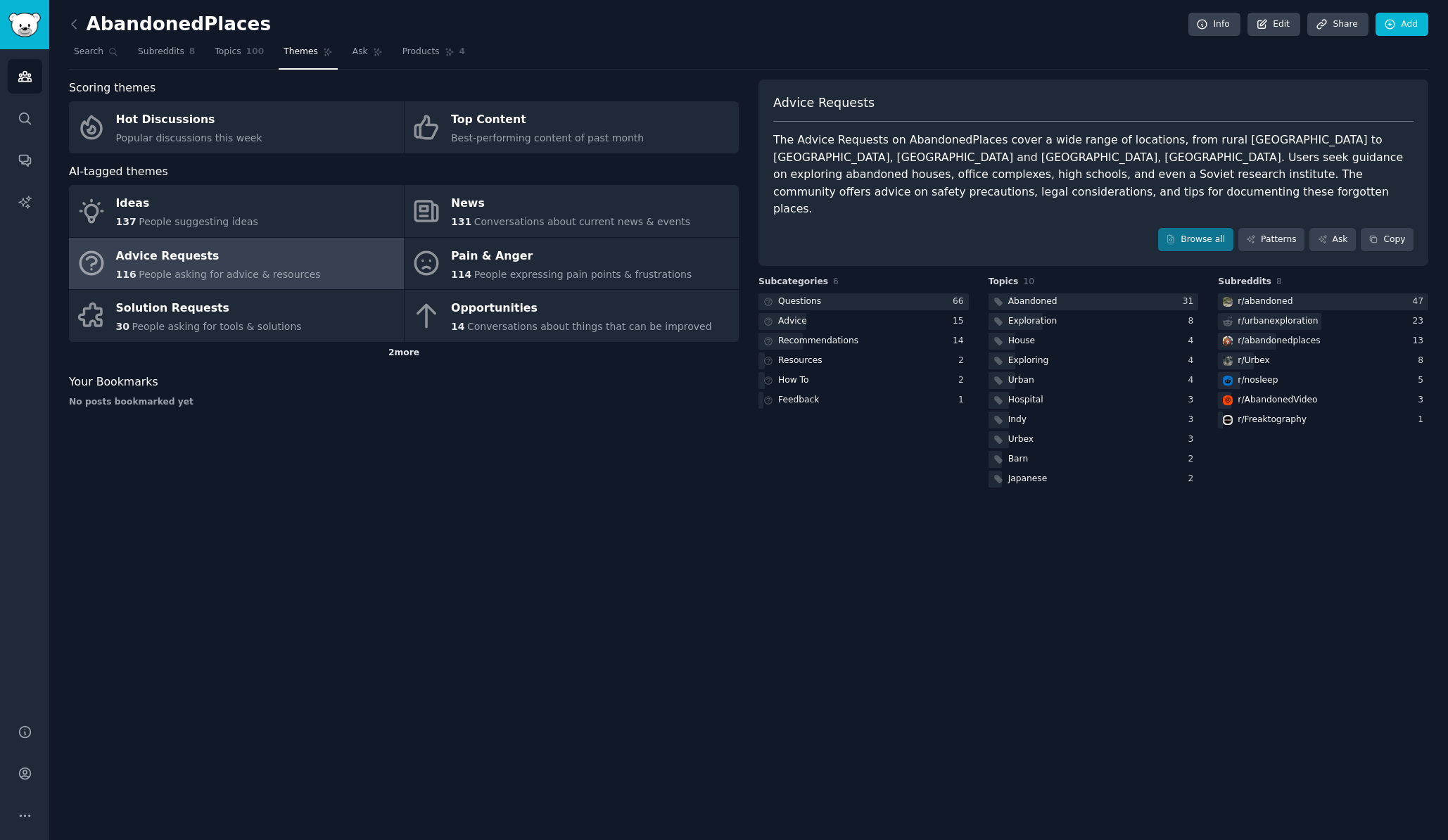
click at [389, 355] on div "2 more" at bounding box center [404, 353] width 669 height 23
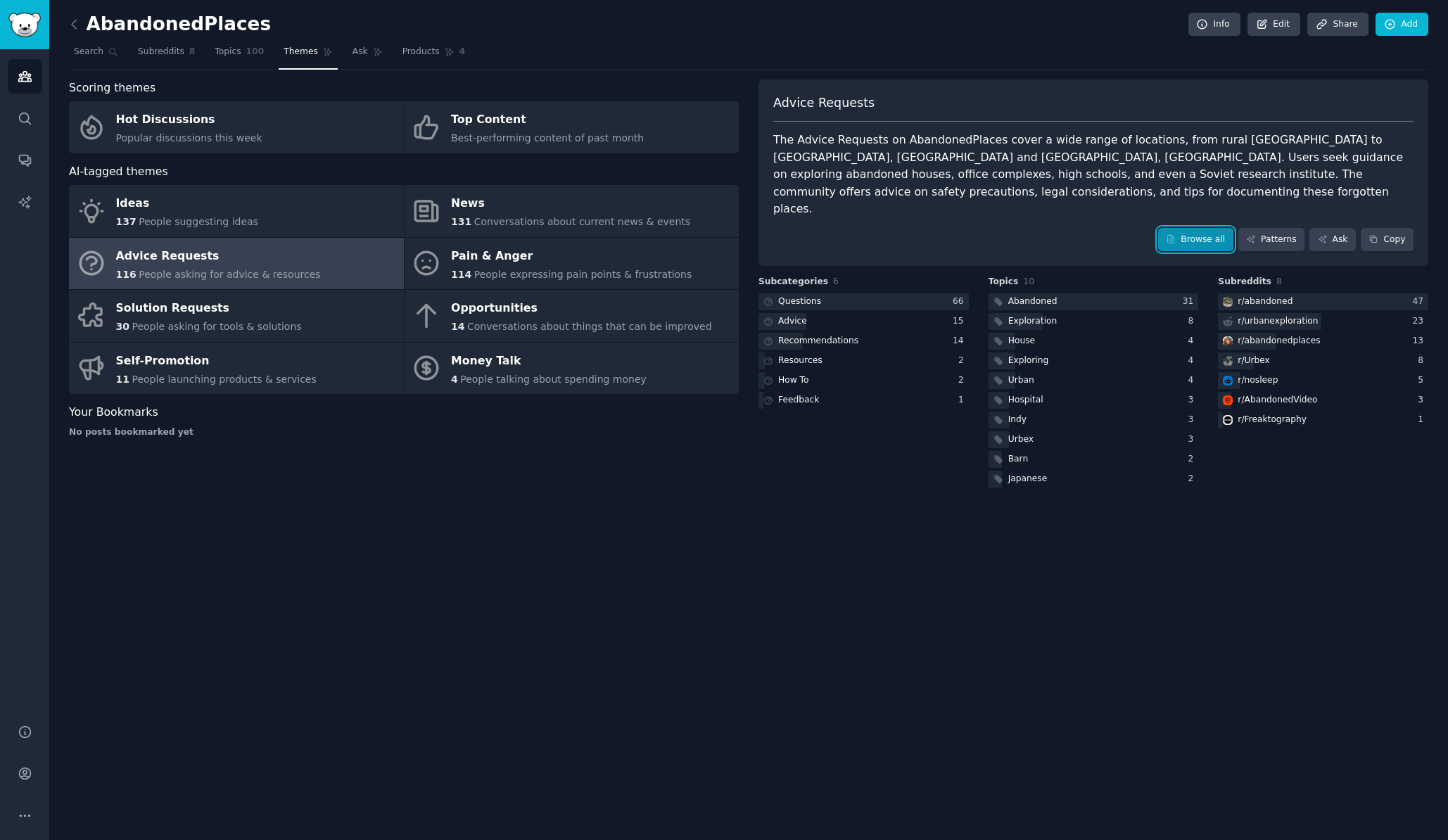
click at [1229, 228] on link "Browse all" at bounding box center [1195, 240] width 75 height 24
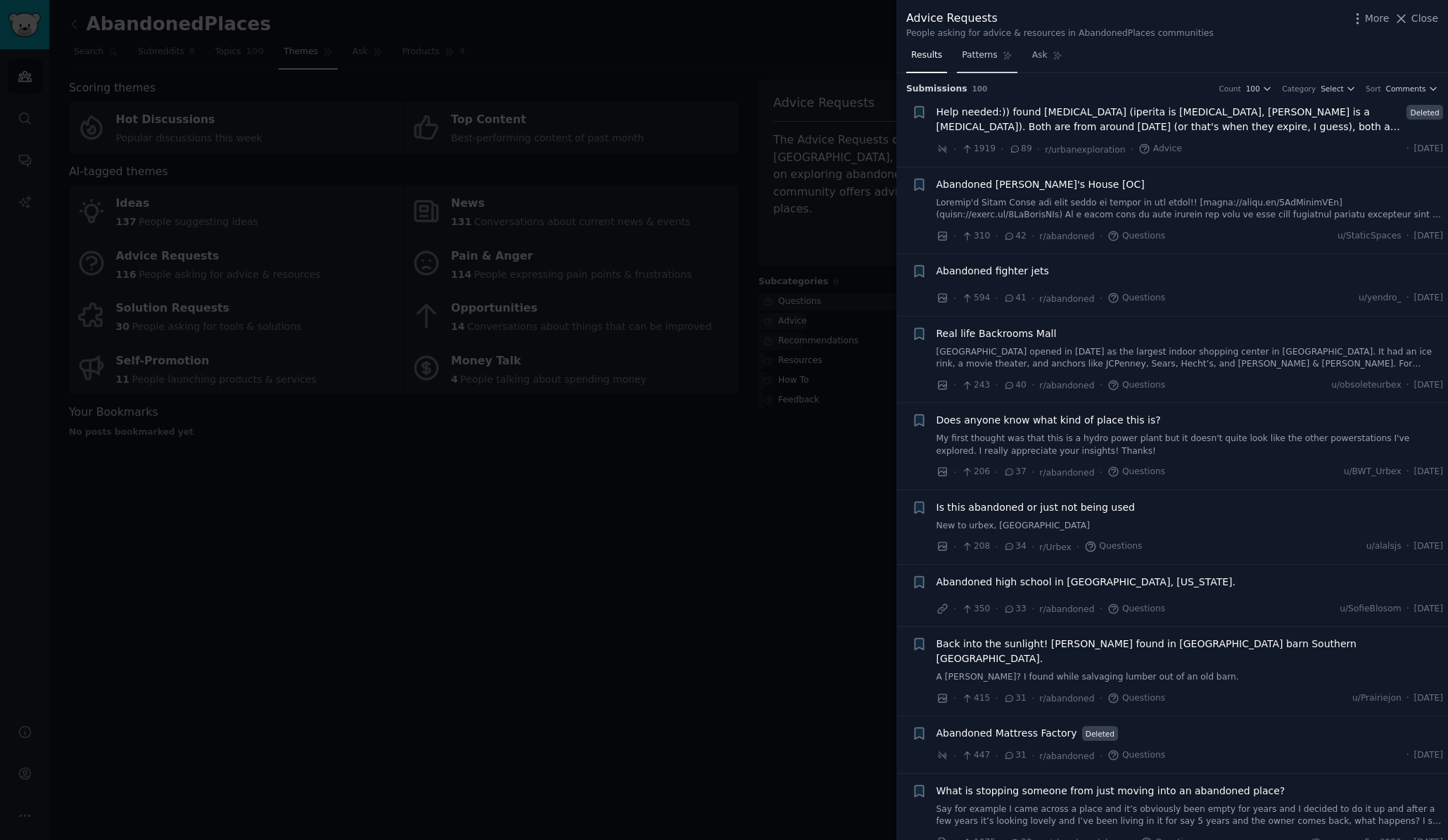
click at [982, 57] on span "Patterns" at bounding box center [979, 55] width 36 height 13
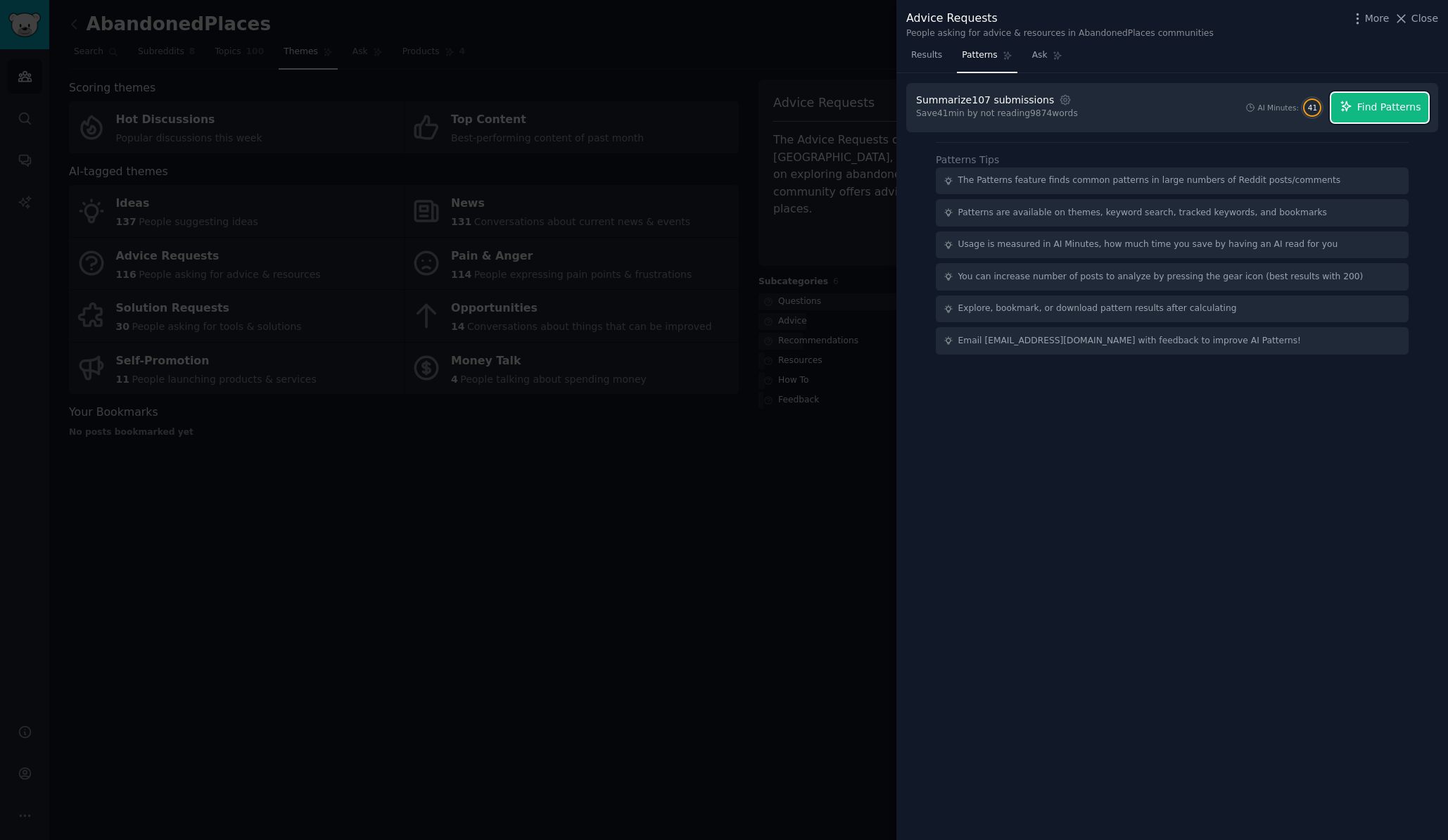
click at [1379, 105] on span "Find Patterns" at bounding box center [1389, 107] width 64 height 15
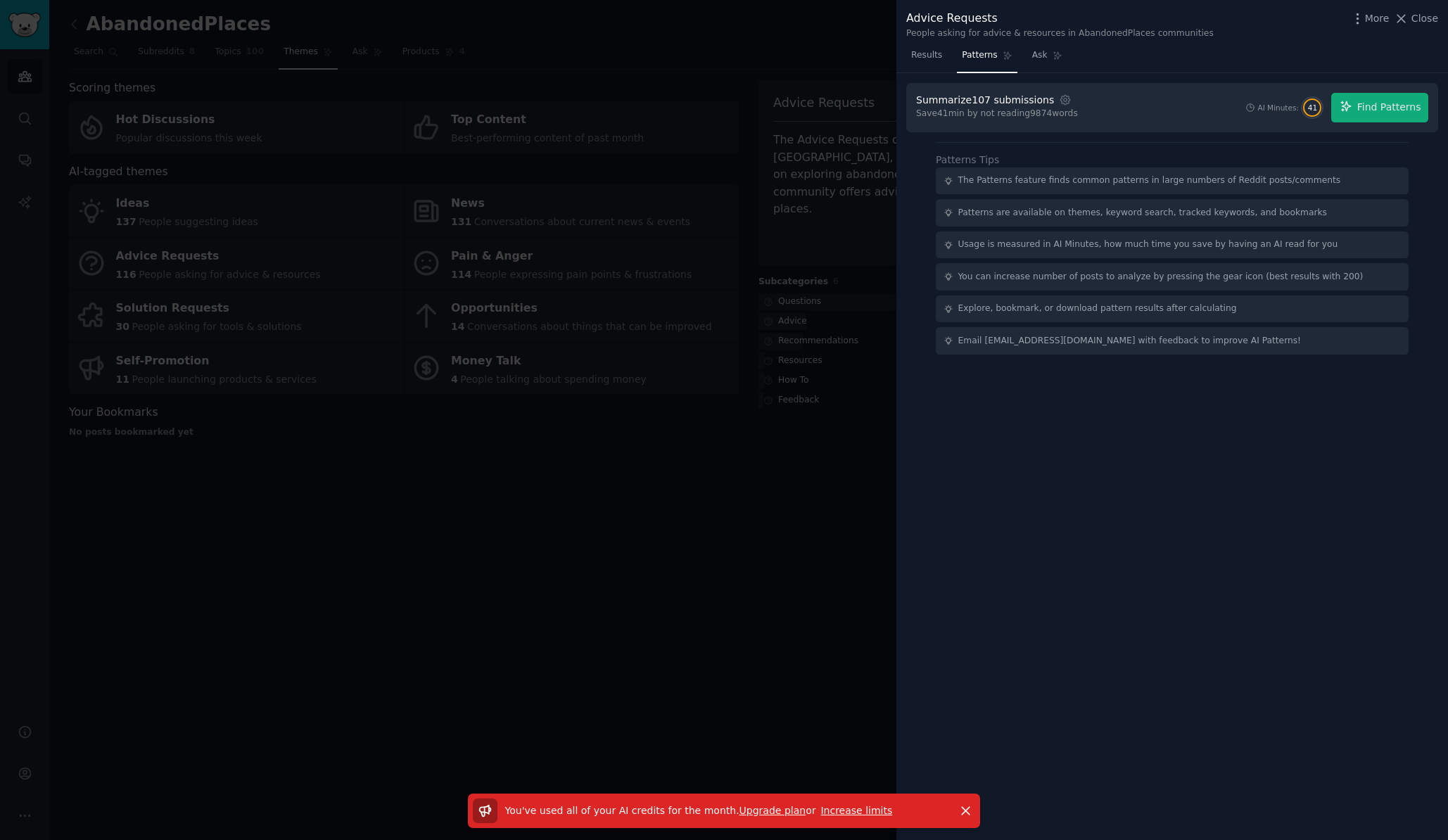
click at [780, 54] on div at bounding box center [724, 420] width 1448 height 840
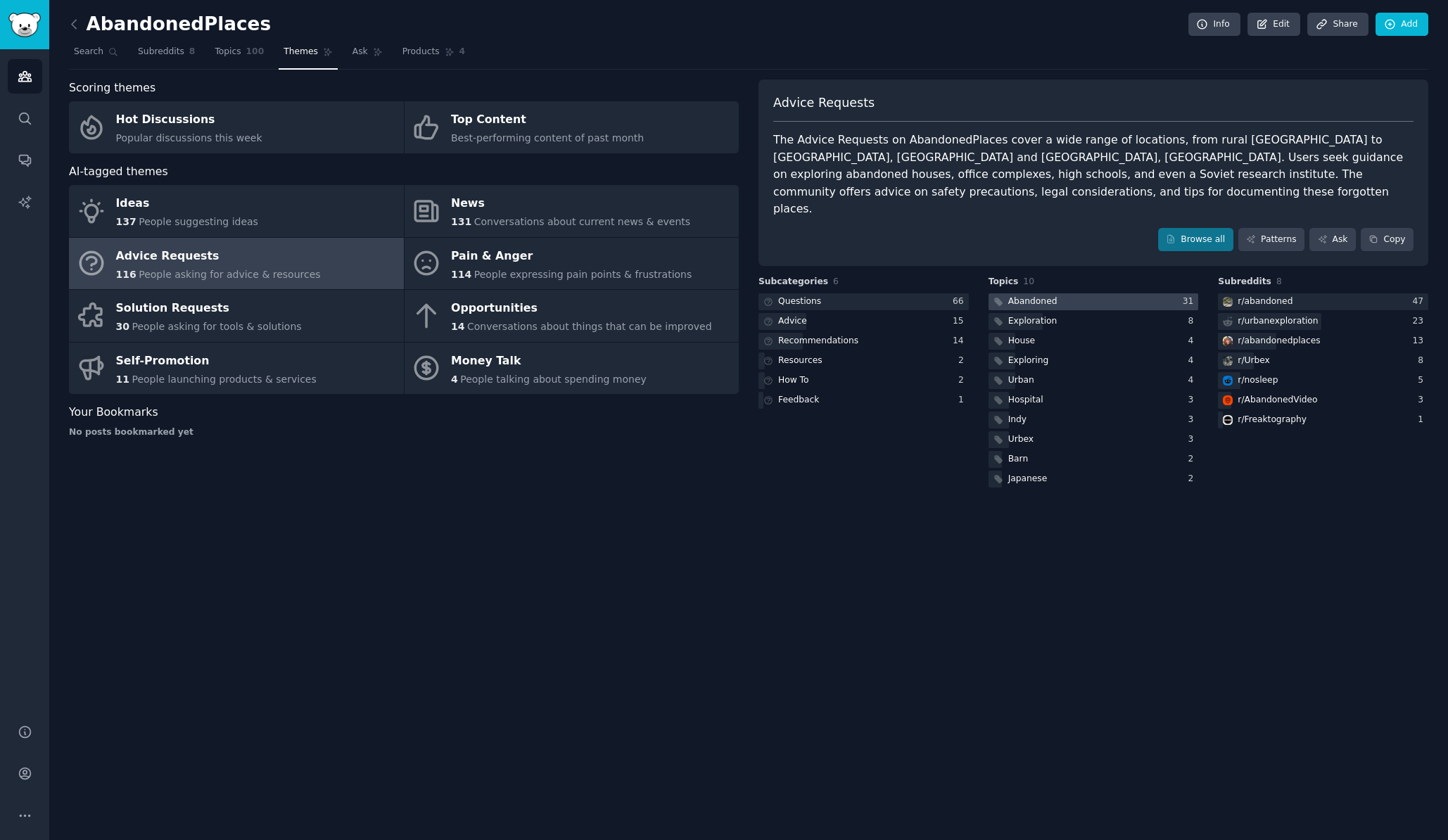
click at [1029, 296] on div "Abandoned" at bounding box center [1033, 302] width 49 height 13
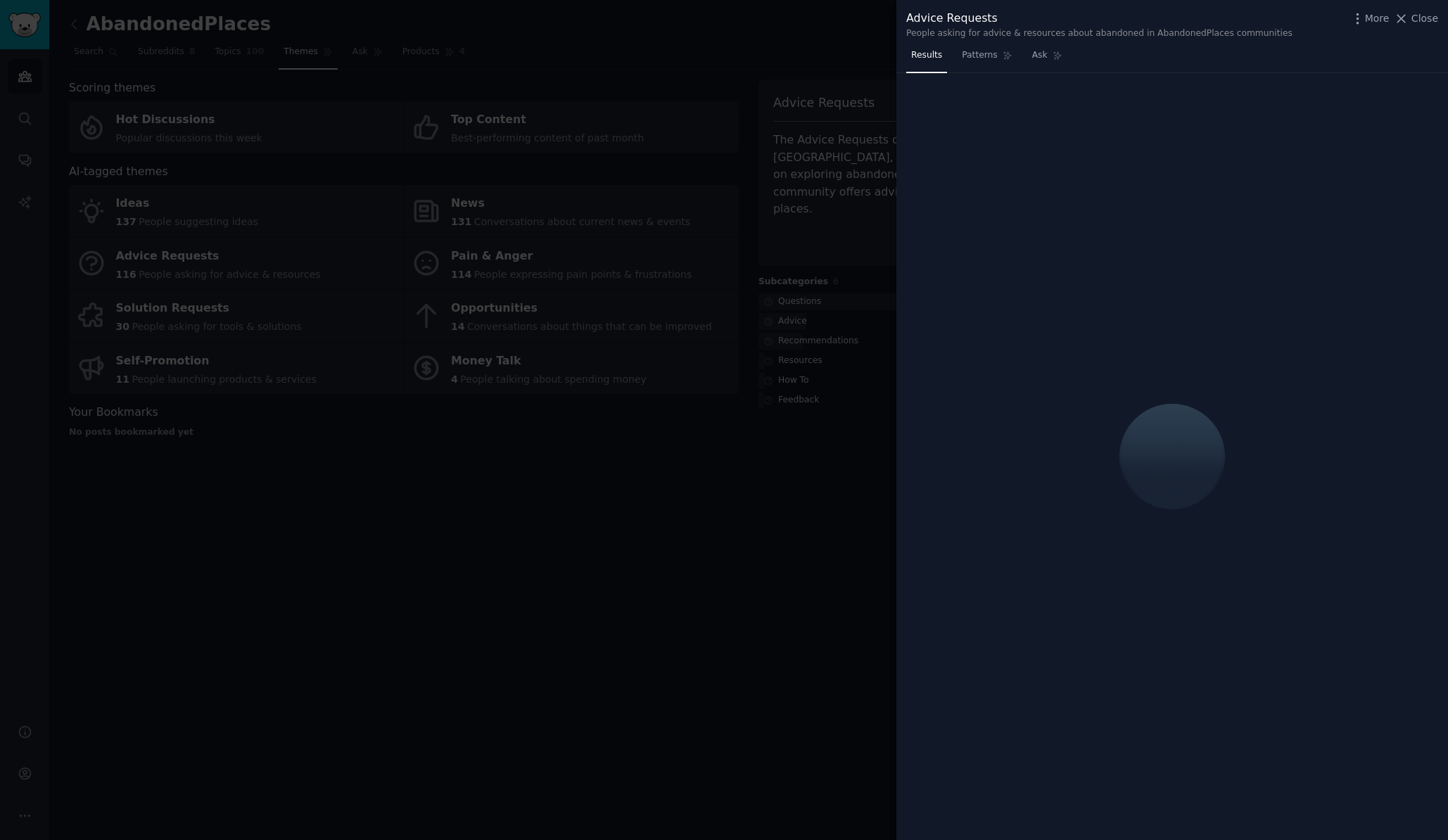
click at [825, 211] on div at bounding box center [724, 420] width 1448 height 840
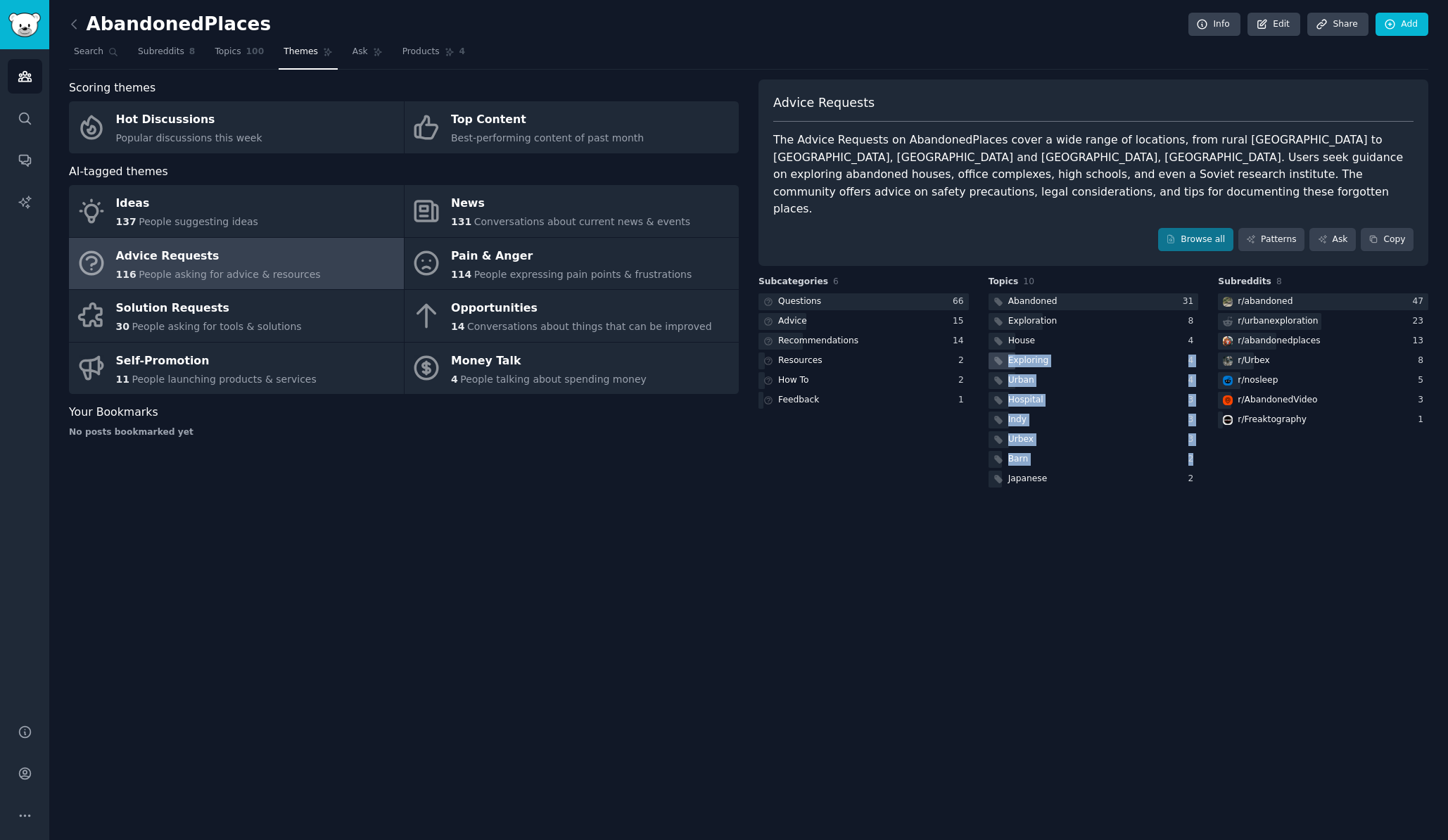
drag, startPoint x: 1076, startPoint y: 509, endPoint x: 989, endPoint y: 338, distance: 191.9
click at [989, 338] on div "AbandonedPlaces Info Edit Share Add Search Subreddits 8 Topics 100 Themes Ask P…" at bounding box center [748, 420] width 1399 height 840
drag, startPoint x: 930, startPoint y: 524, endPoint x: 934, endPoint y: 505, distance: 19.4
click at [930, 524] on div "AbandonedPlaces Info Edit Share Add Search Subreddits 8 Topics 100 Themes Ask P…" at bounding box center [748, 420] width 1399 height 840
